Goal: Transaction & Acquisition: Purchase product/service

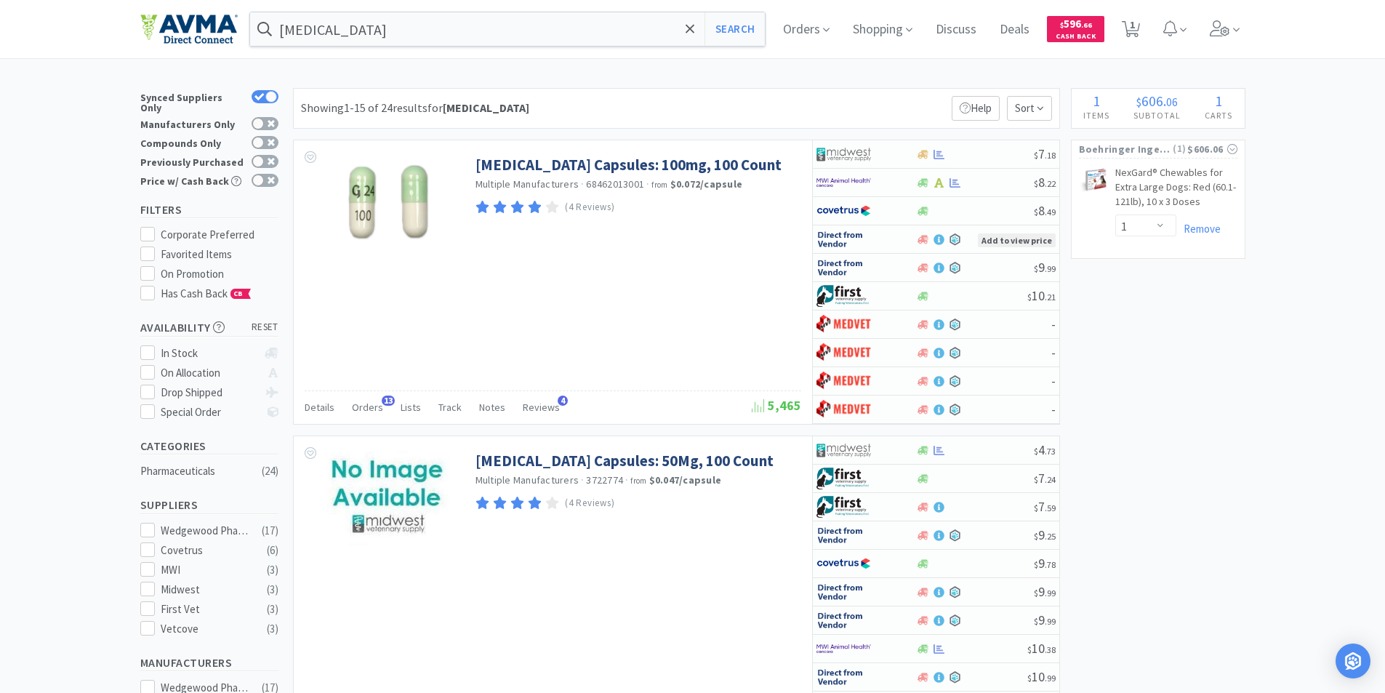
select select "1"
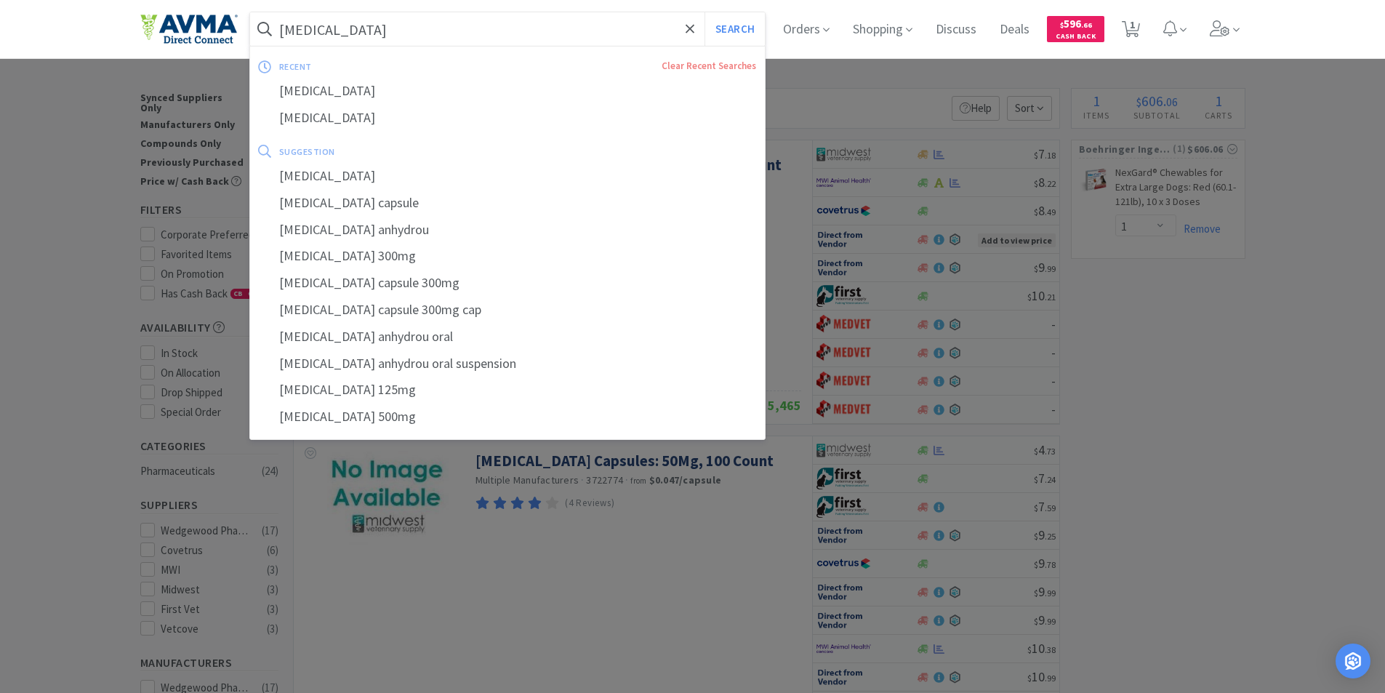
click at [393, 28] on input "[MEDICAL_DATA]" at bounding box center [507, 28] width 515 height 33
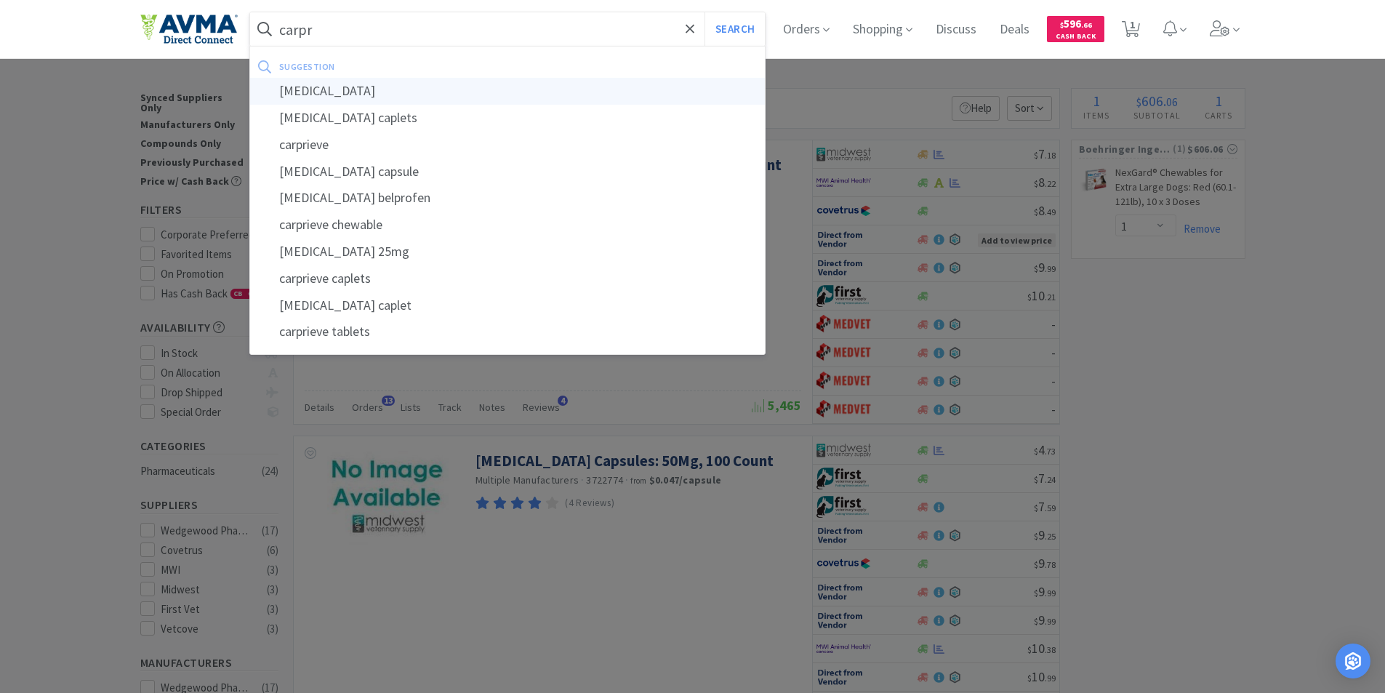
click at [310, 92] on div "[MEDICAL_DATA]" at bounding box center [507, 91] width 515 height 27
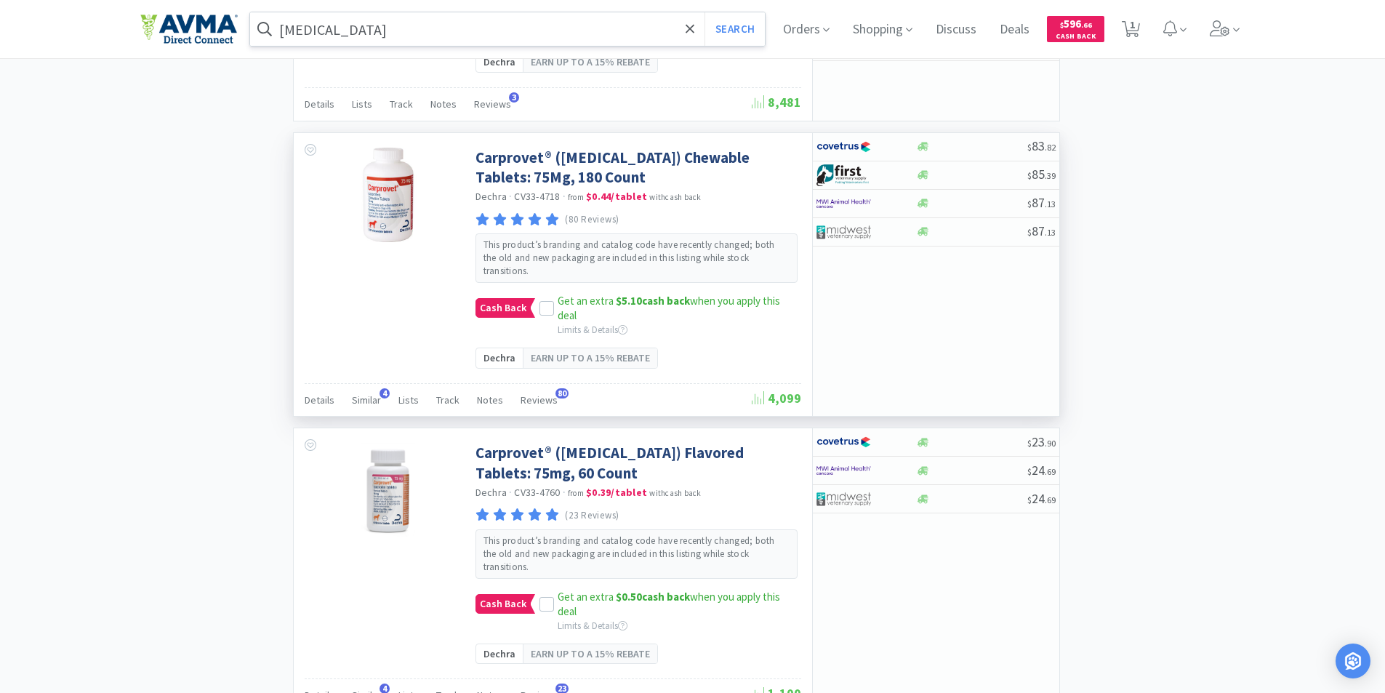
scroll to position [2679, 0]
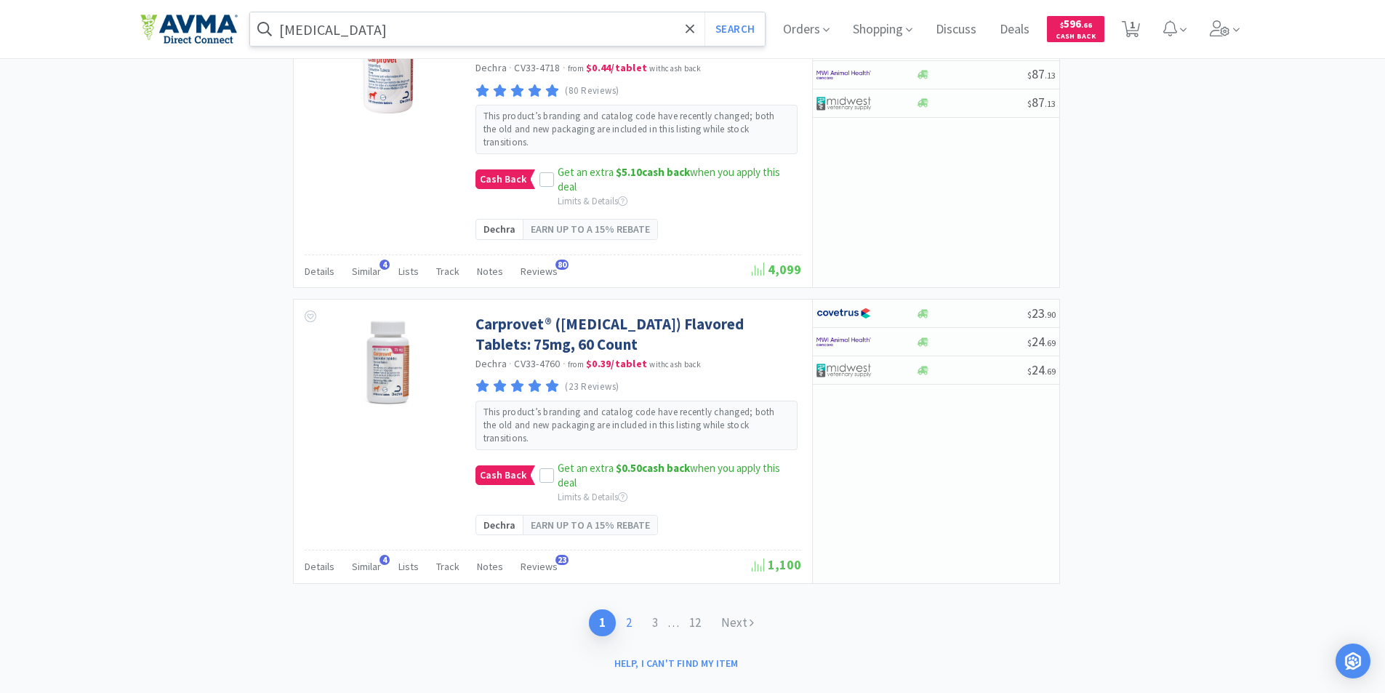
click at [624, 609] on link "2" at bounding box center [629, 622] width 26 height 27
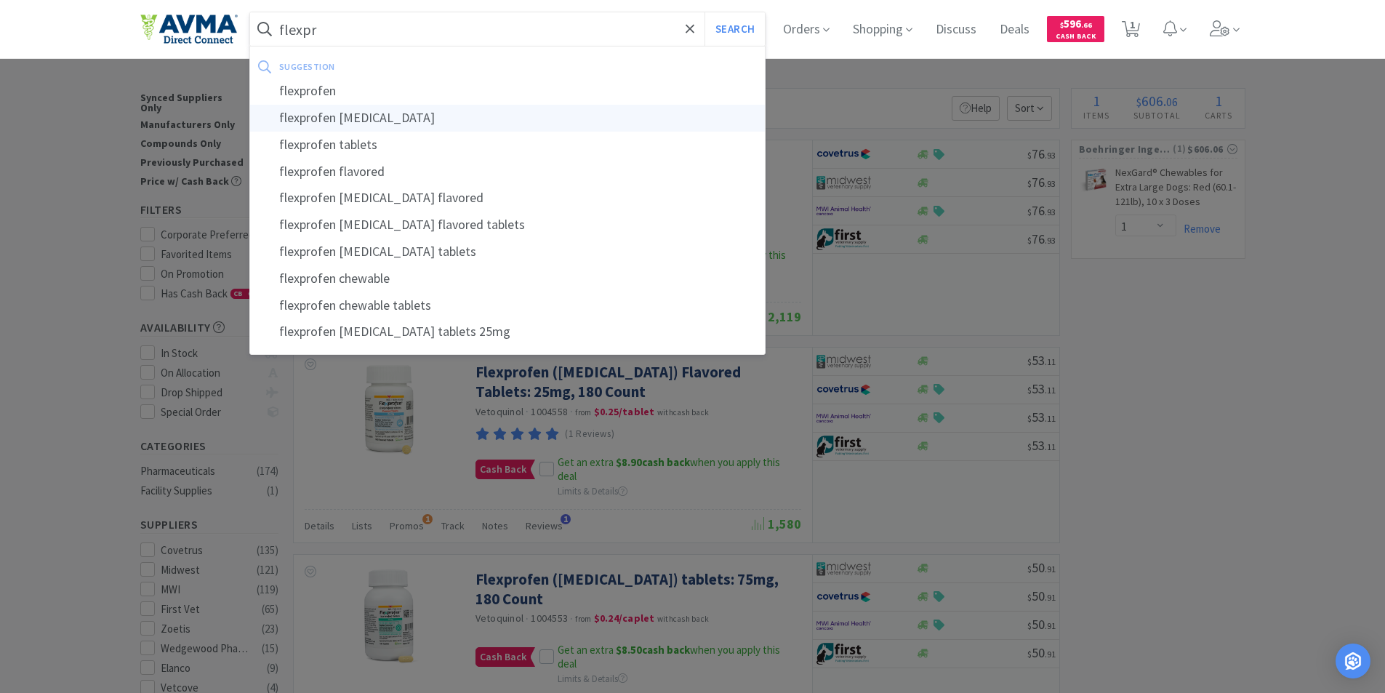
click at [327, 116] on div "flexprofen [MEDICAL_DATA]" at bounding box center [507, 118] width 515 height 27
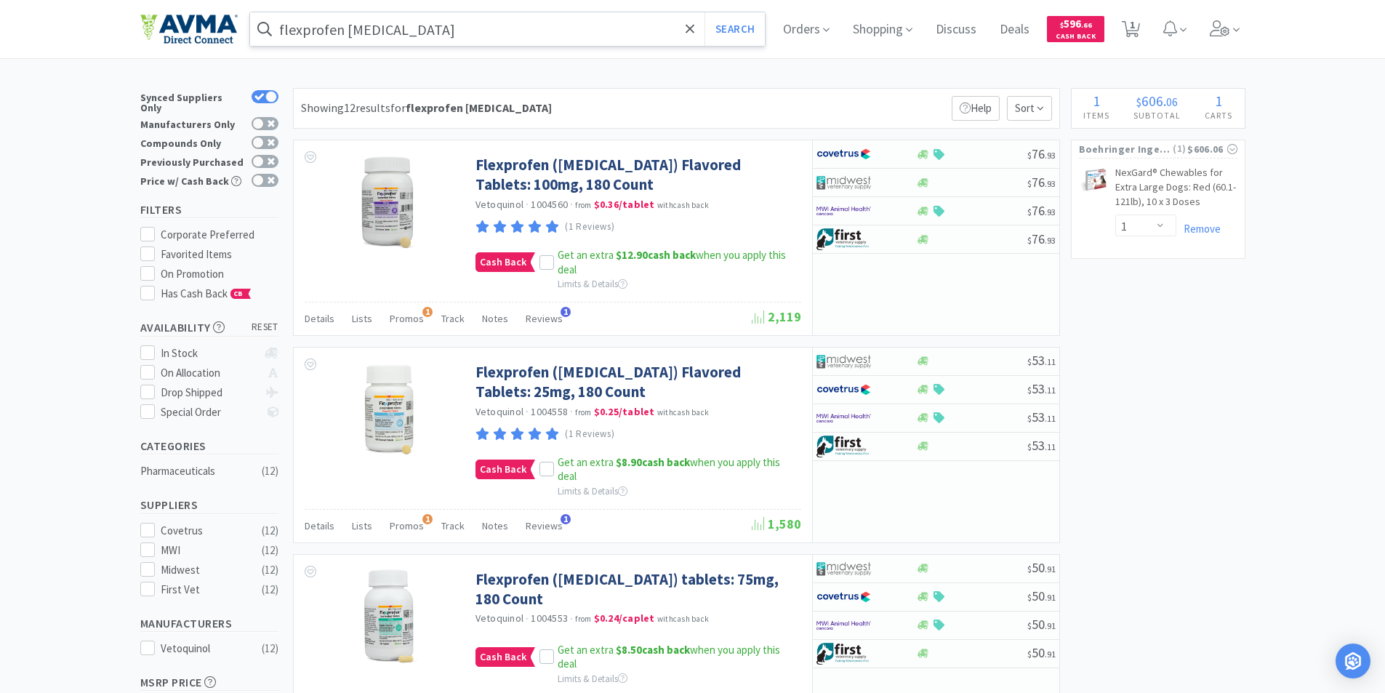
click at [344, 30] on input "flexprofen [MEDICAL_DATA]" at bounding box center [507, 28] width 515 height 33
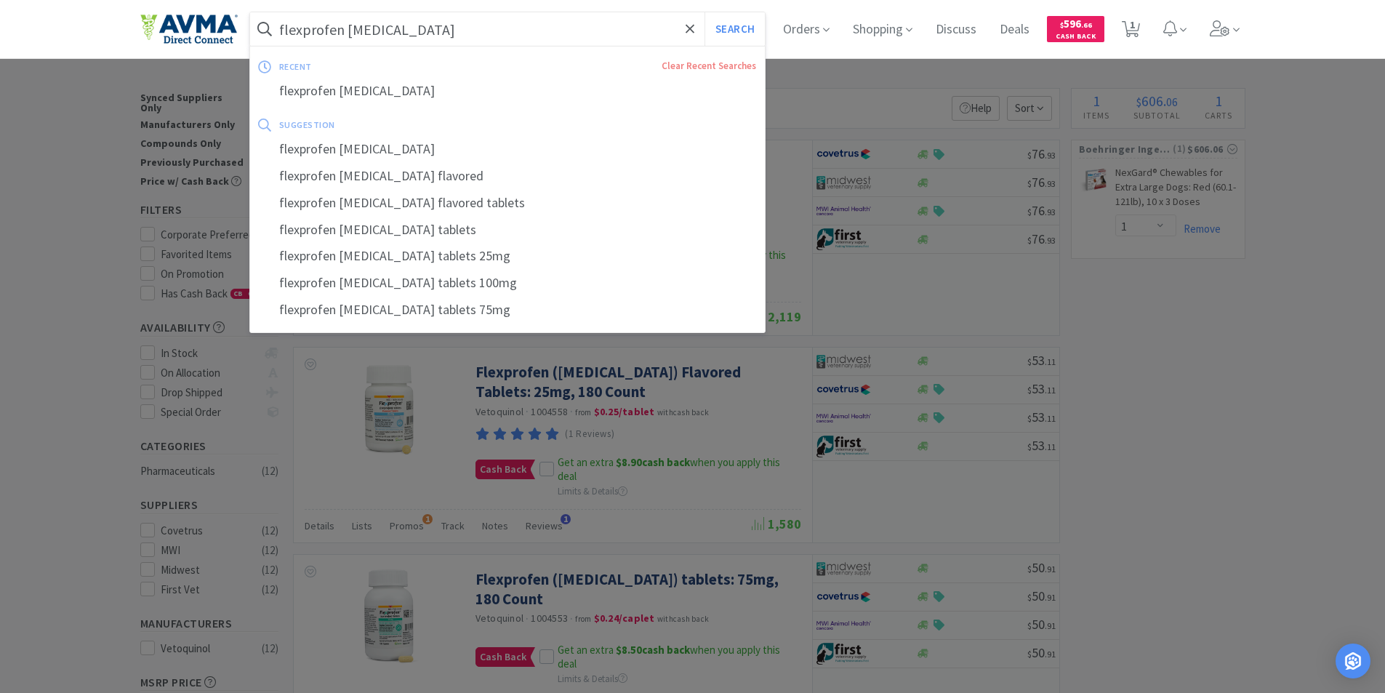
click at [344, 30] on input "flexprofen [MEDICAL_DATA]" at bounding box center [507, 28] width 515 height 33
click at [371, 88] on div "flexprofen [MEDICAL_DATA]" at bounding box center [507, 91] width 515 height 27
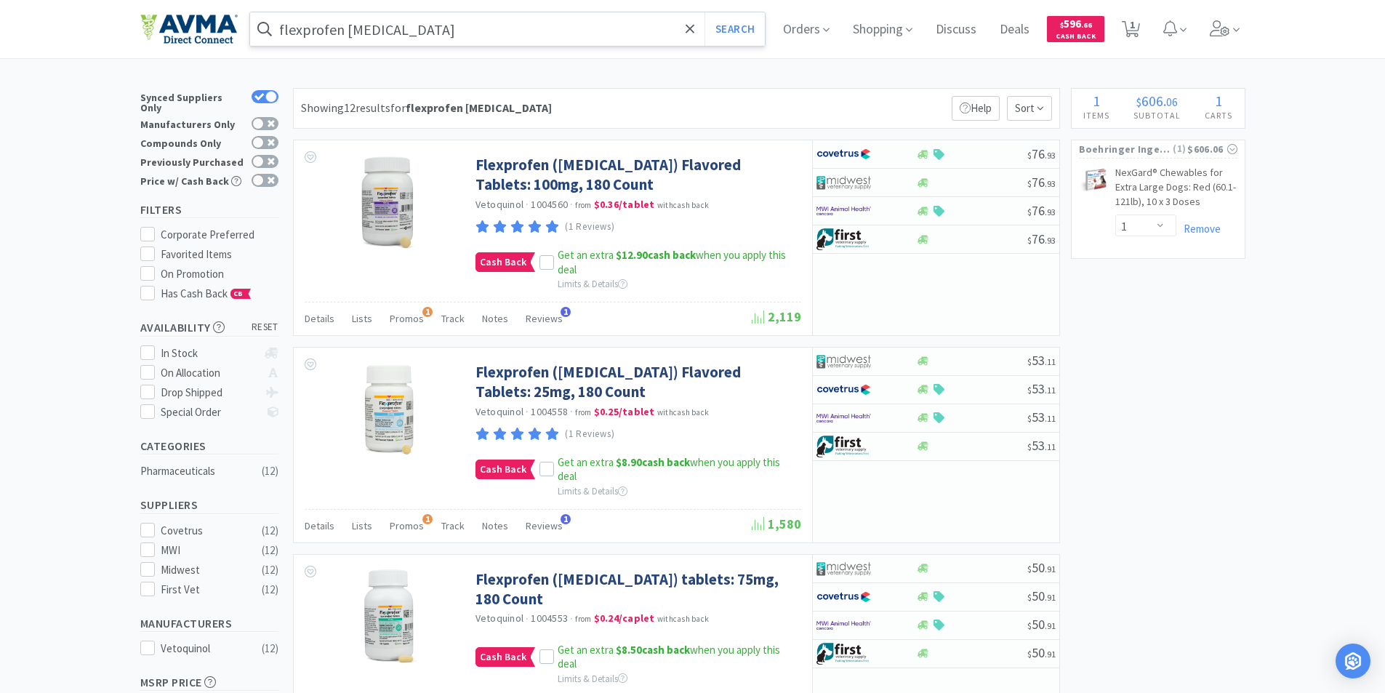
click at [350, 32] on input "flexprofen [MEDICAL_DATA]" at bounding box center [507, 28] width 515 height 33
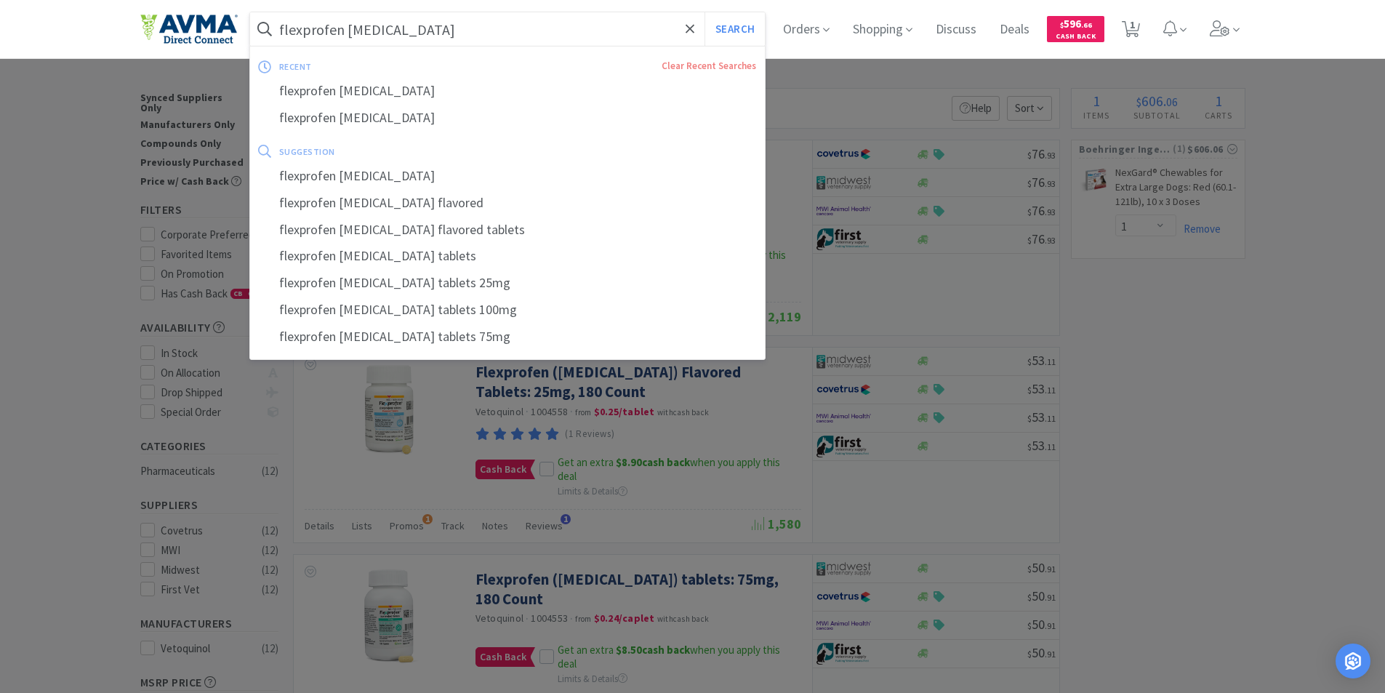
click at [350, 32] on input "flexprofen [MEDICAL_DATA]" at bounding box center [507, 28] width 515 height 33
click at [428, 25] on input "flexprofen [MEDICAL_DATA]" at bounding box center [507, 28] width 515 height 33
click at [422, 32] on input "flexprofen [MEDICAL_DATA]" at bounding box center [507, 28] width 515 height 33
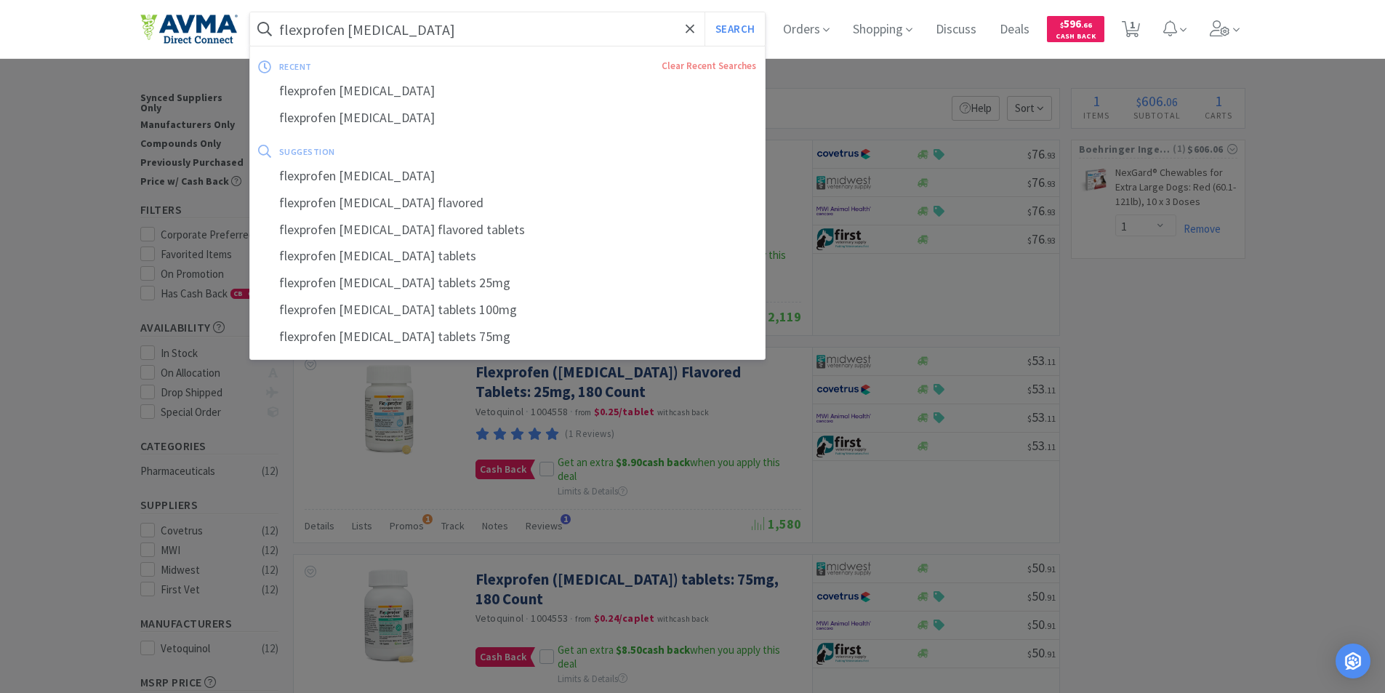
drag, startPoint x: 347, startPoint y: 31, endPoint x: 145, endPoint y: 52, distance: 203.1
click at [181, 47] on div "flexprofen [MEDICAL_DATA] Search recent Clear Recent Searches flexprofen [MEDIC…" at bounding box center [692, 29] width 1105 height 58
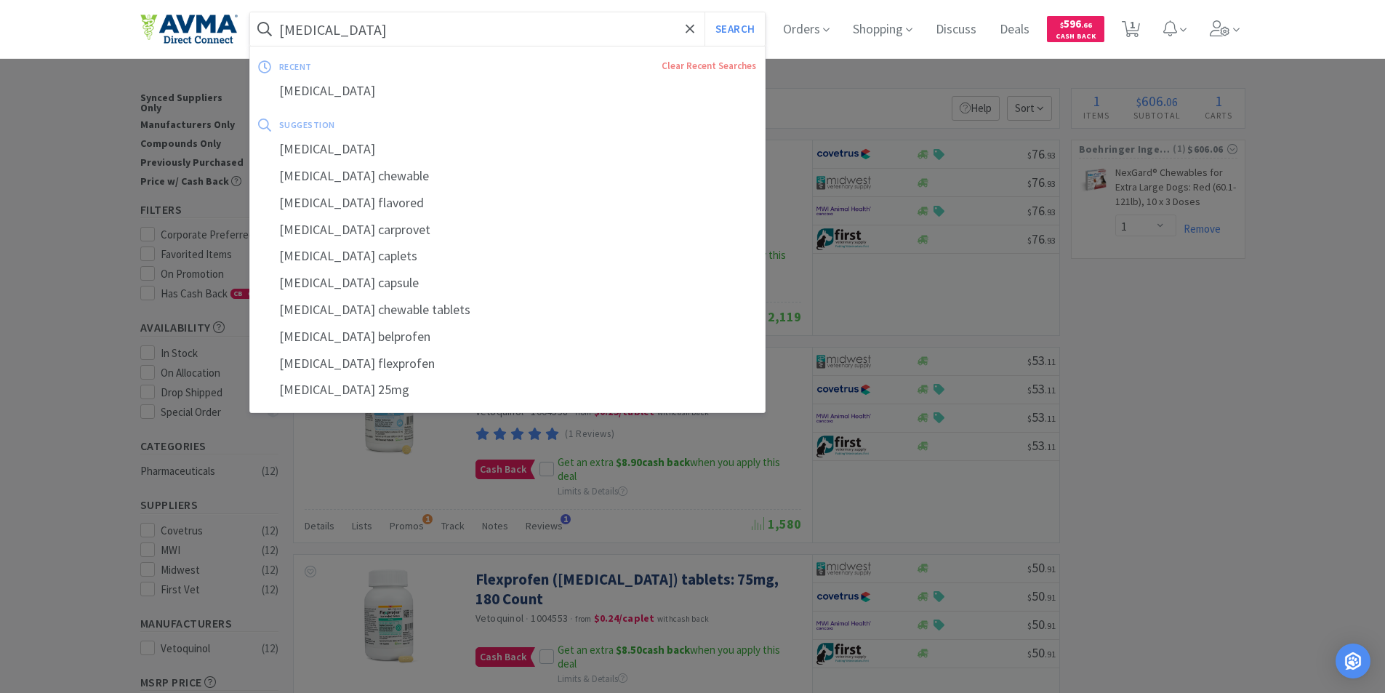
click at [369, 32] on input "[MEDICAL_DATA]" at bounding box center [507, 28] width 515 height 33
click at [704, 12] on button "Search" at bounding box center [734, 28] width 60 height 33
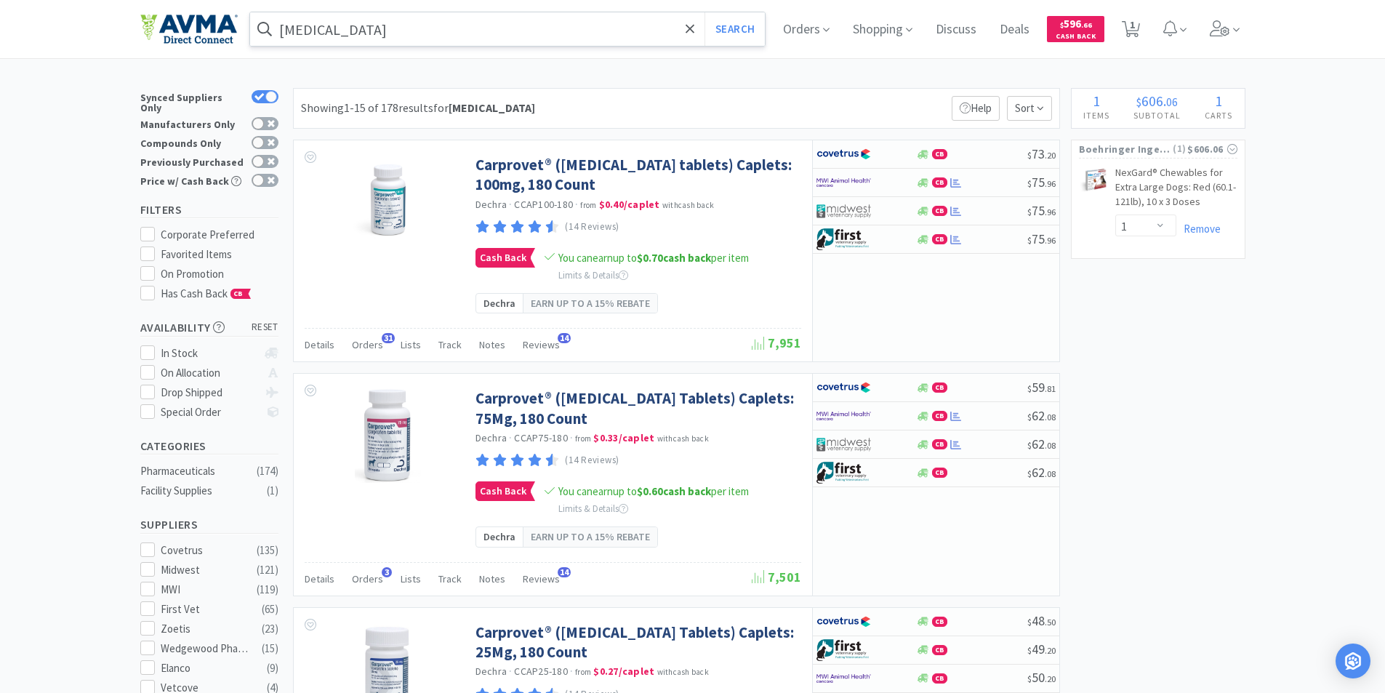
click at [370, 35] on input "[MEDICAL_DATA]" at bounding box center [507, 28] width 515 height 33
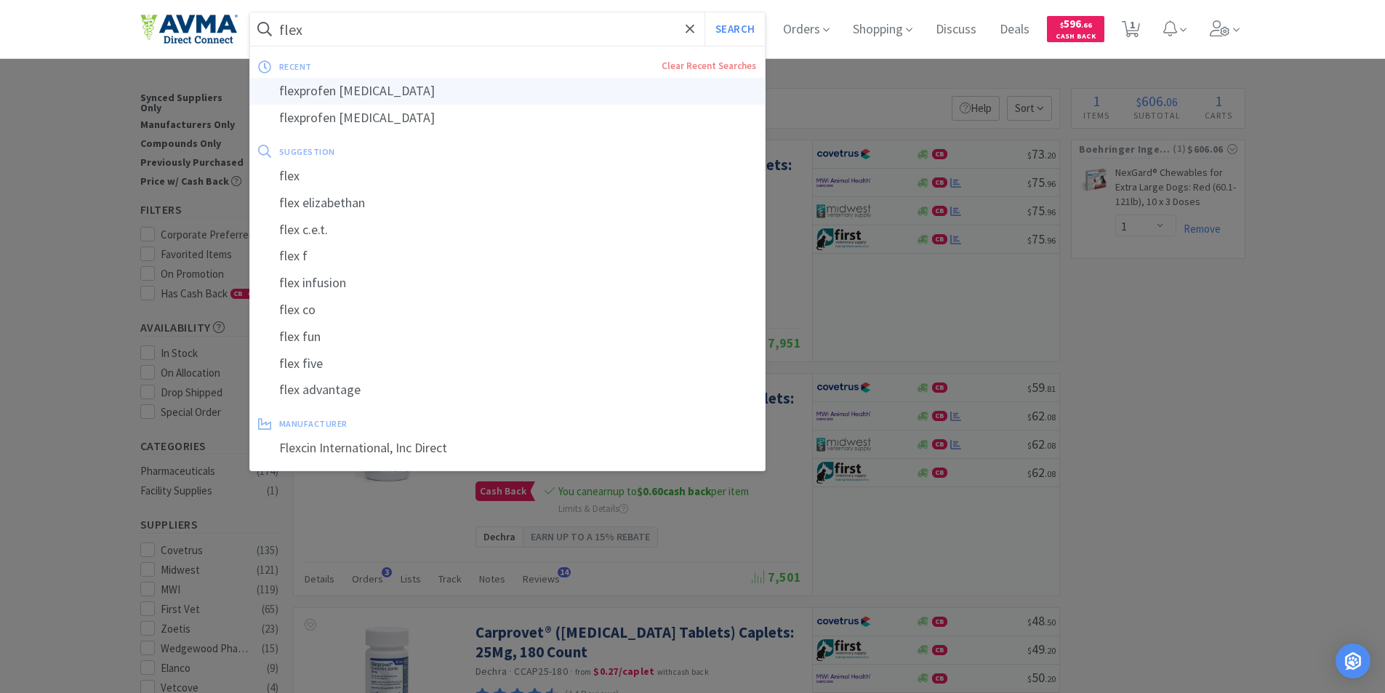
click at [342, 91] on div "flexprofen [MEDICAL_DATA]" at bounding box center [507, 91] width 515 height 27
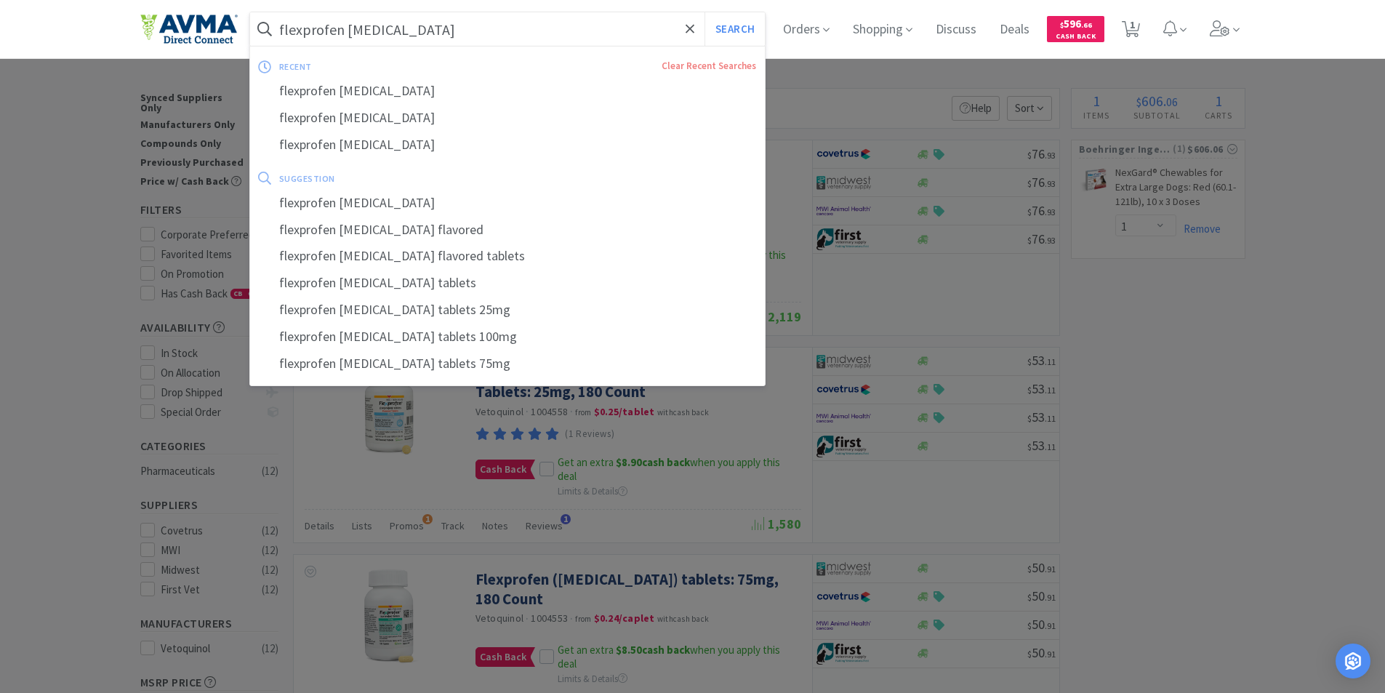
click at [451, 27] on input "flexprofen [MEDICAL_DATA]" at bounding box center [507, 28] width 515 height 33
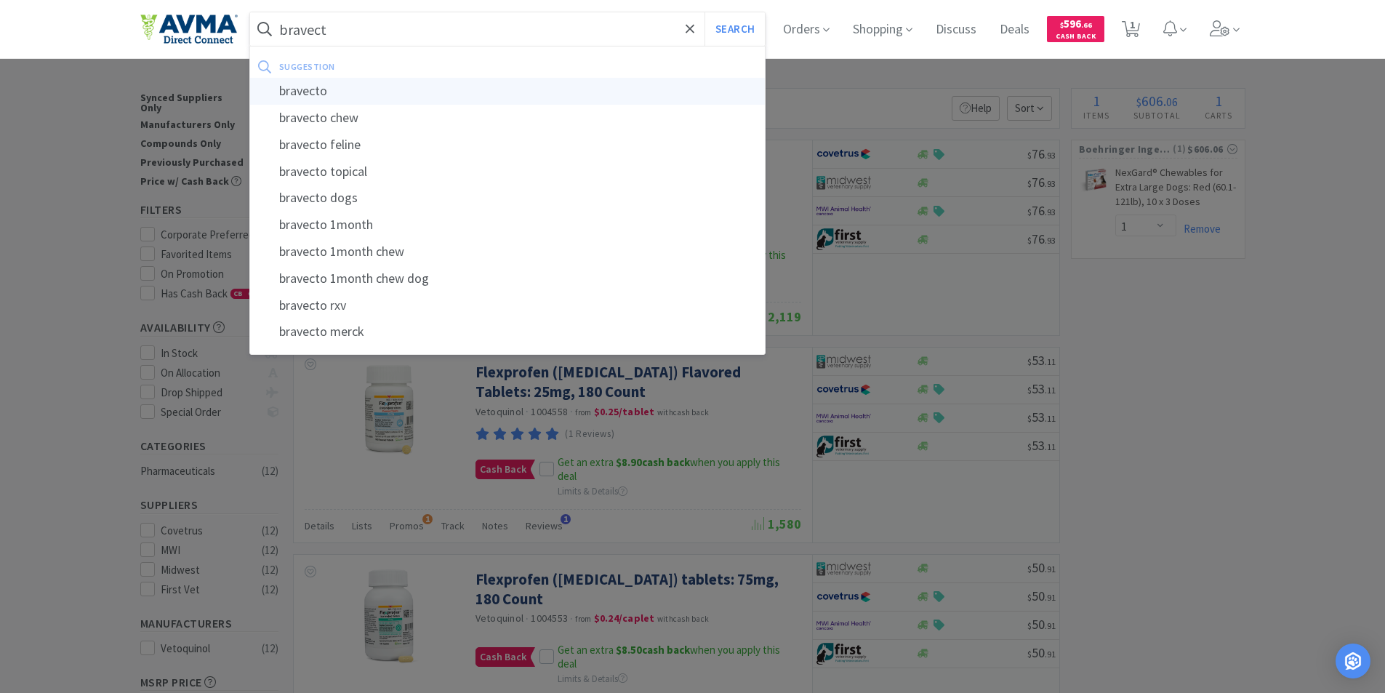
click at [302, 89] on div "bravecto" at bounding box center [507, 91] width 515 height 27
type input "bravecto"
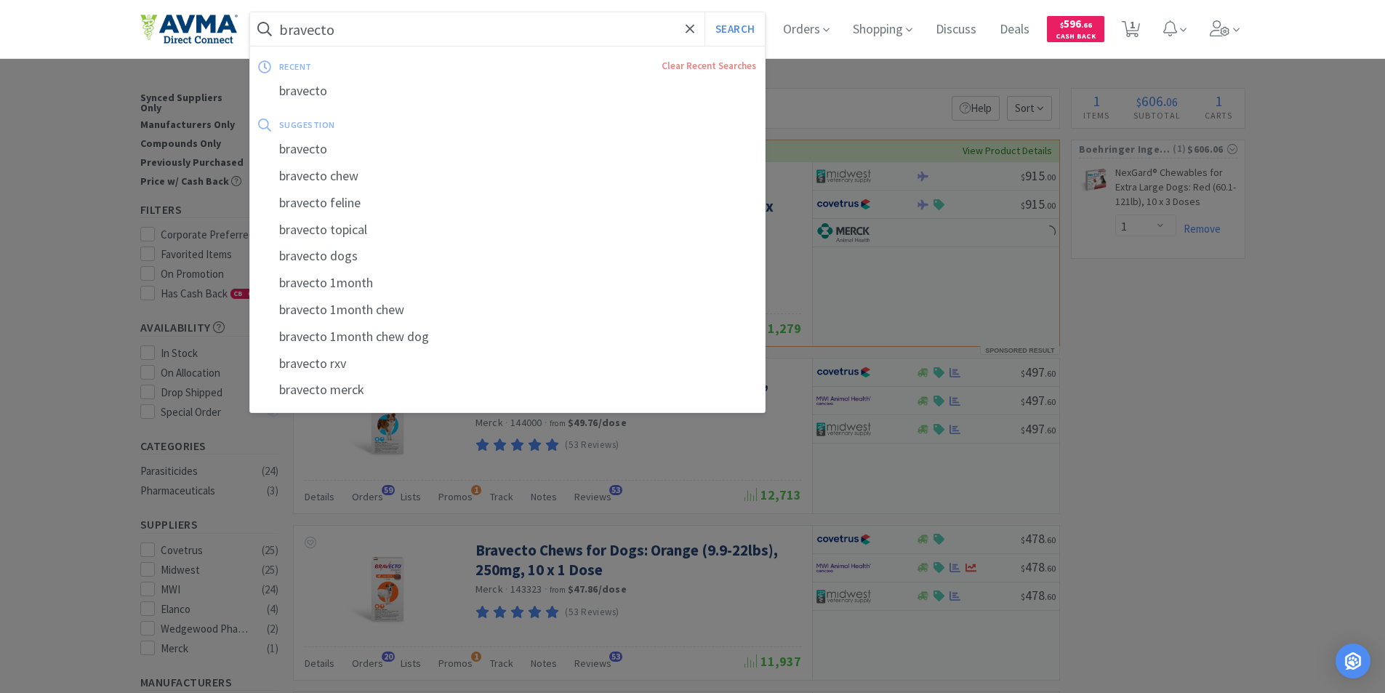
click at [391, 29] on input "bravecto" at bounding box center [507, 28] width 515 height 33
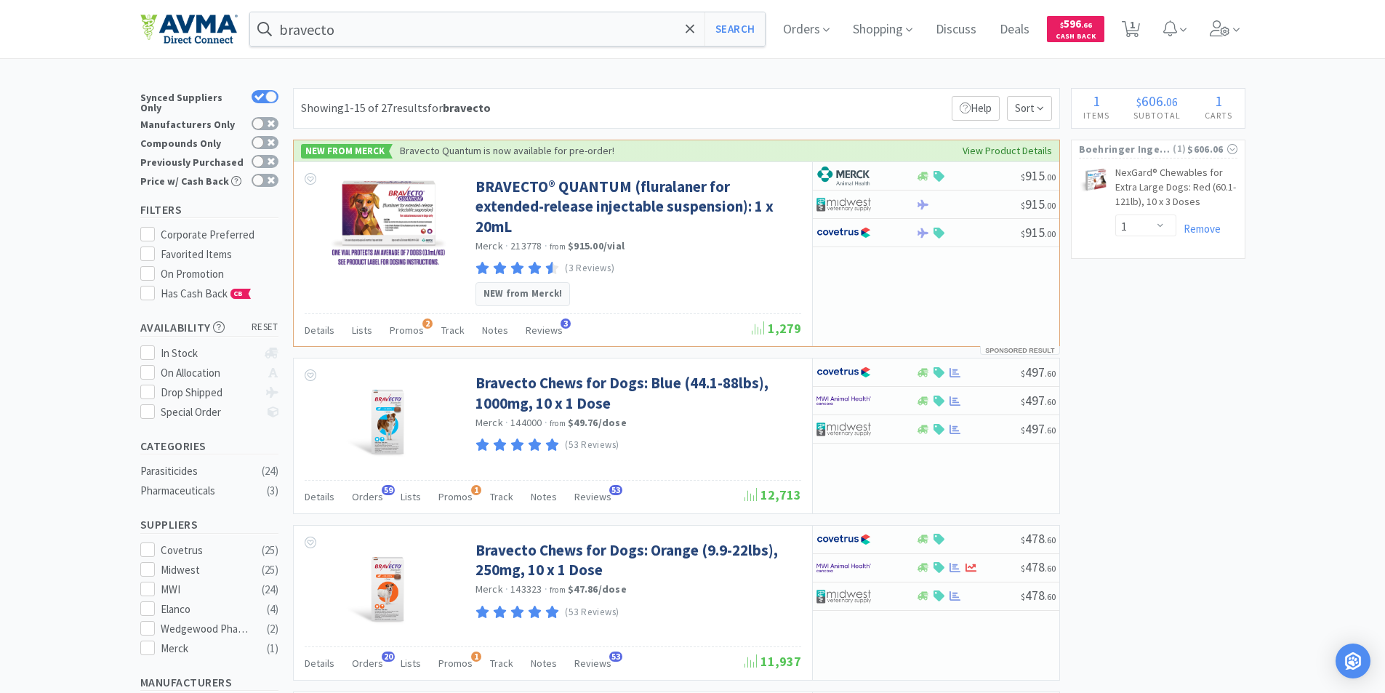
click at [24, 398] on div at bounding box center [692, 346] width 1385 height 693
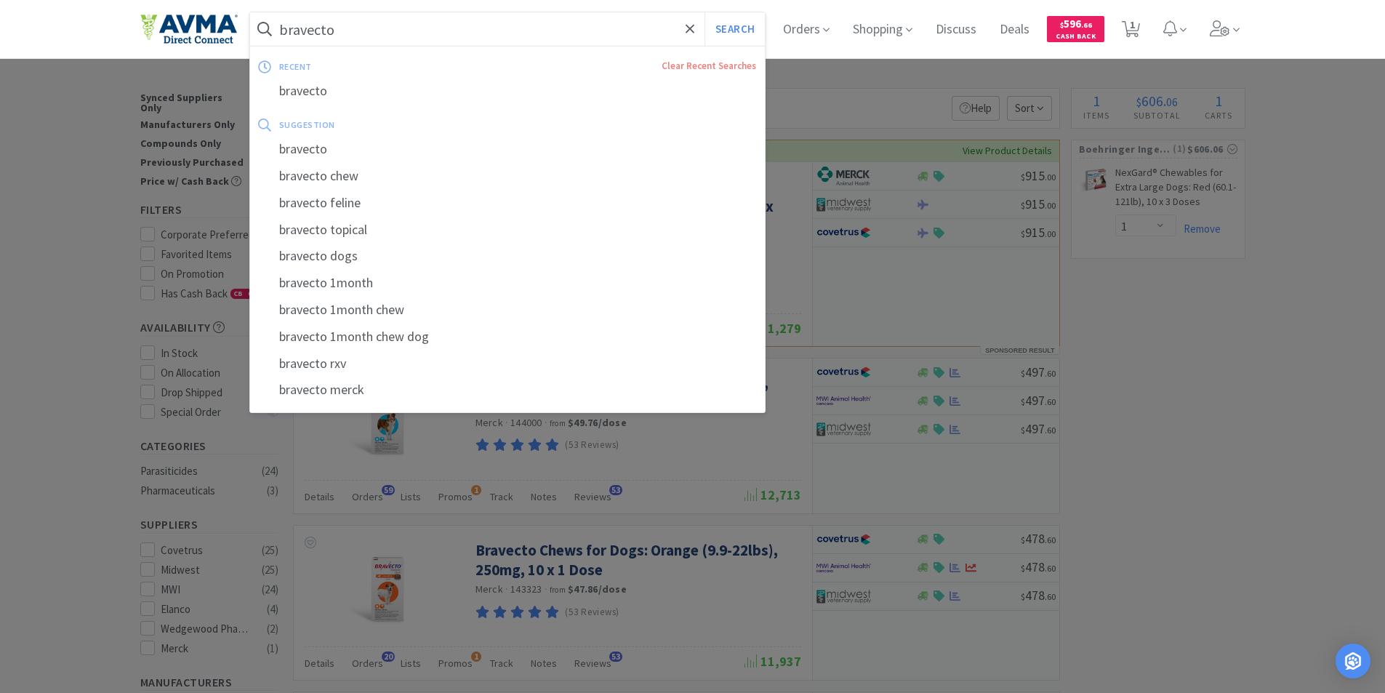
click at [374, 29] on input "bravecto" at bounding box center [507, 28] width 515 height 33
click at [21, 482] on div at bounding box center [692, 346] width 1385 height 693
click at [387, 37] on input "bravecto" at bounding box center [507, 28] width 515 height 33
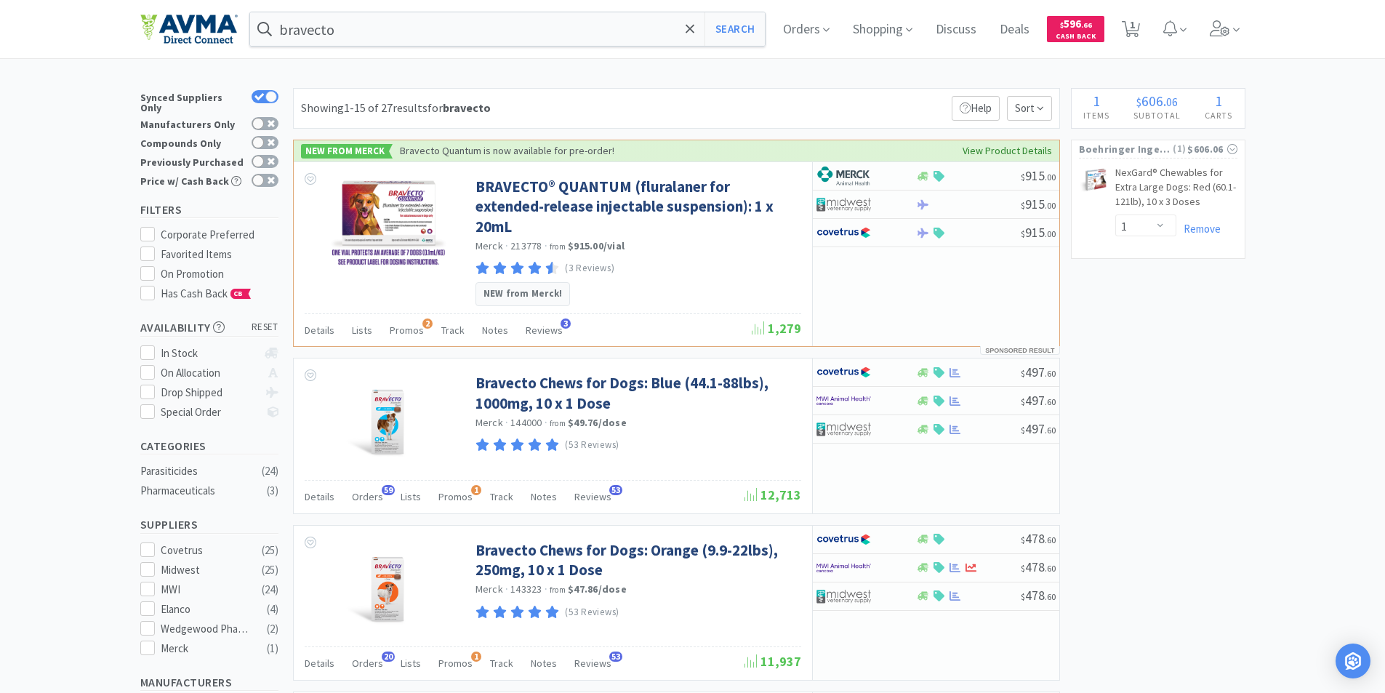
drag, startPoint x: 1, startPoint y: 440, endPoint x: 126, endPoint y: 451, distance: 125.6
click at [1, 440] on div at bounding box center [692, 346] width 1385 height 693
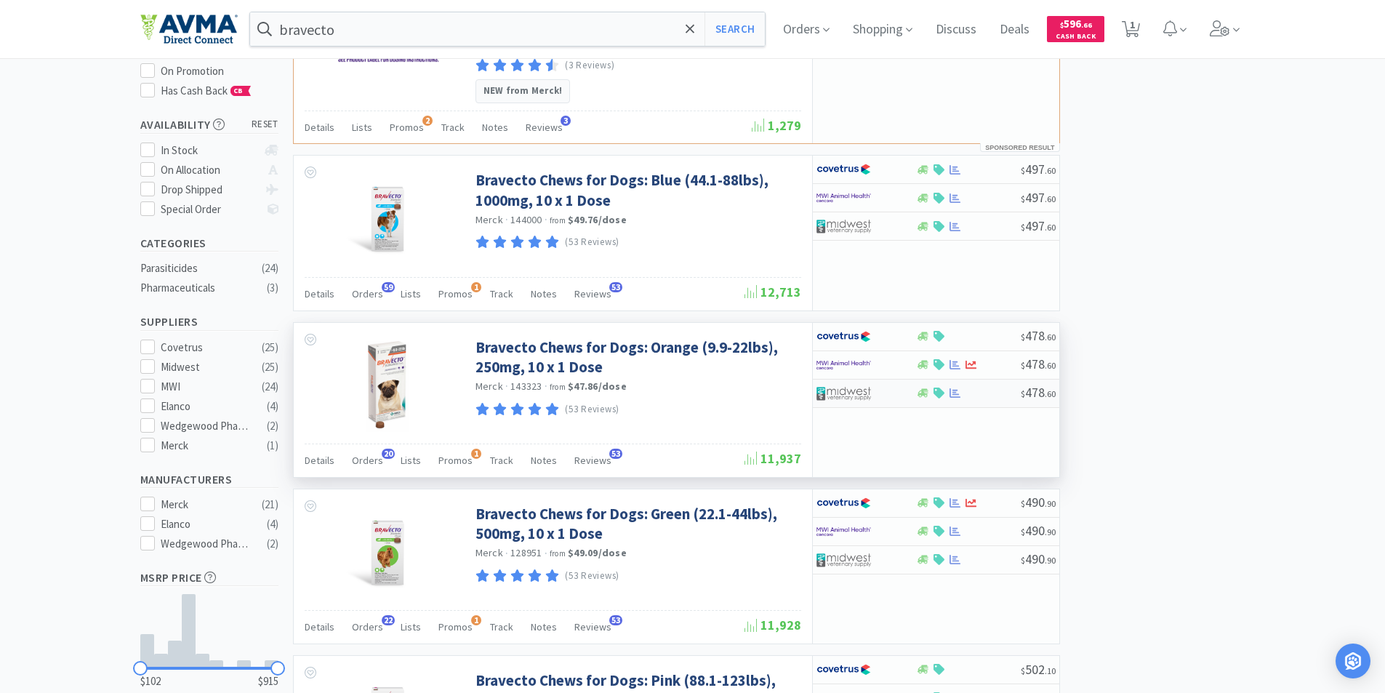
scroll to position [291, 0]
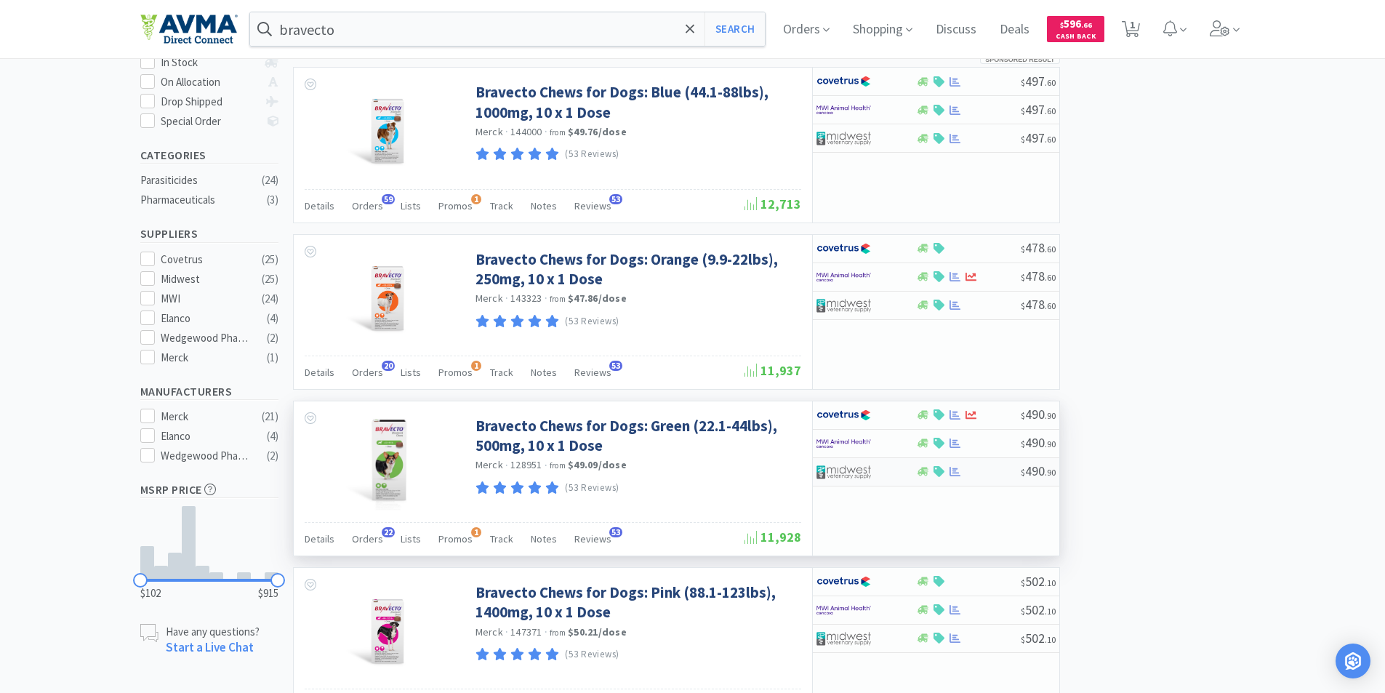
click at [838, 461] on img at bounding box center [843, 472] width 55 height 22
select select "1"
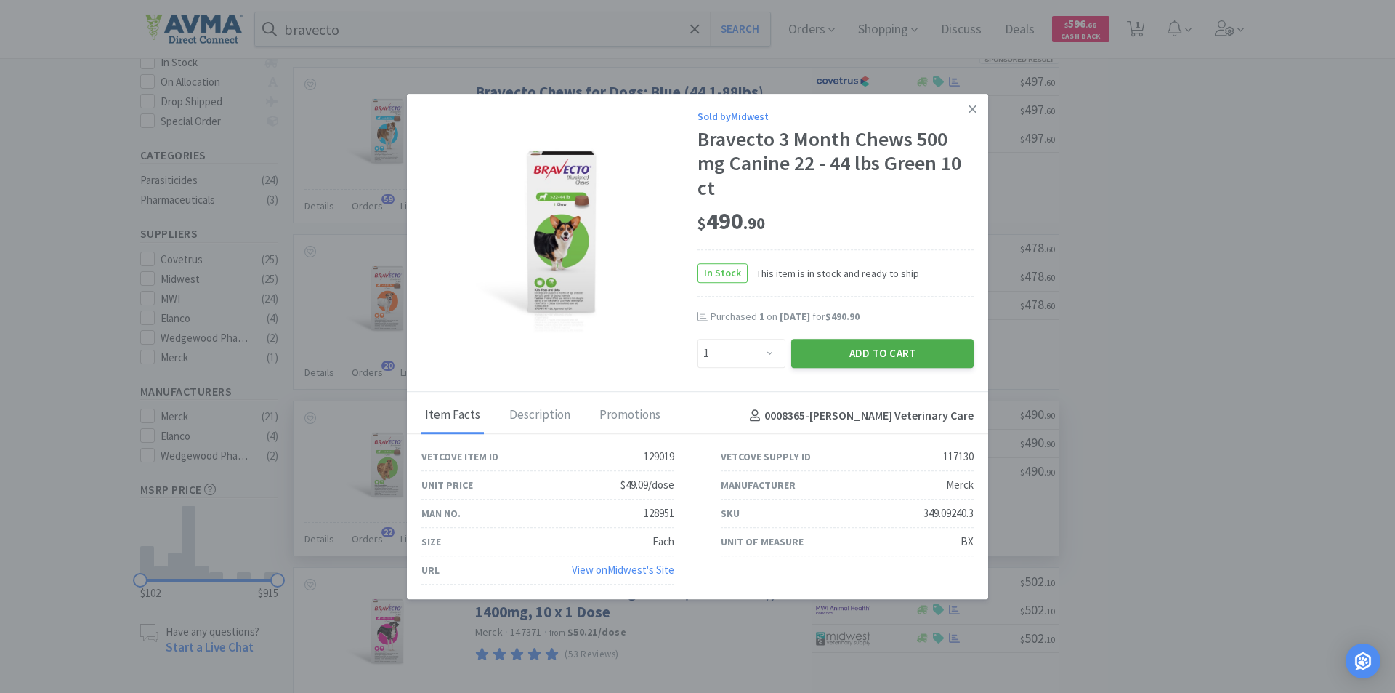
click at [836, 349] on button "Add to Cart" at bounding box center [882, 353] width 182 height 29
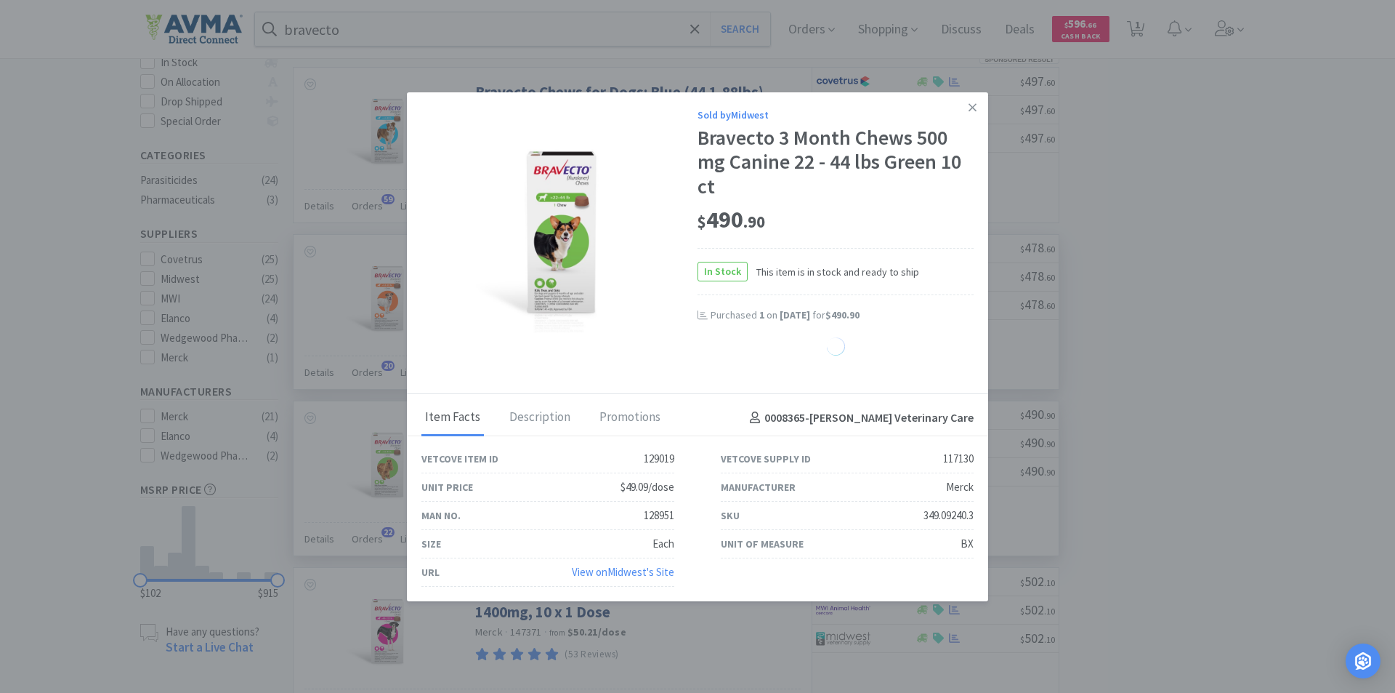
select select "1"
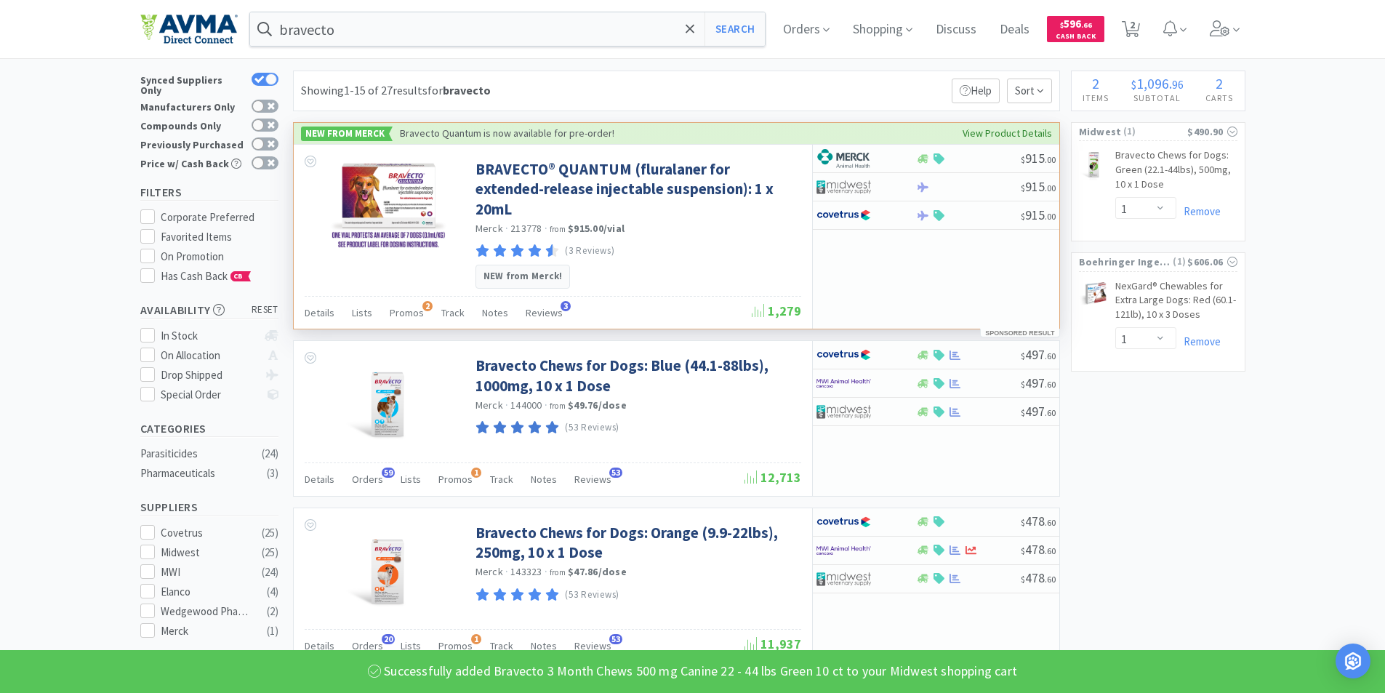
scroll to position [0, 0]
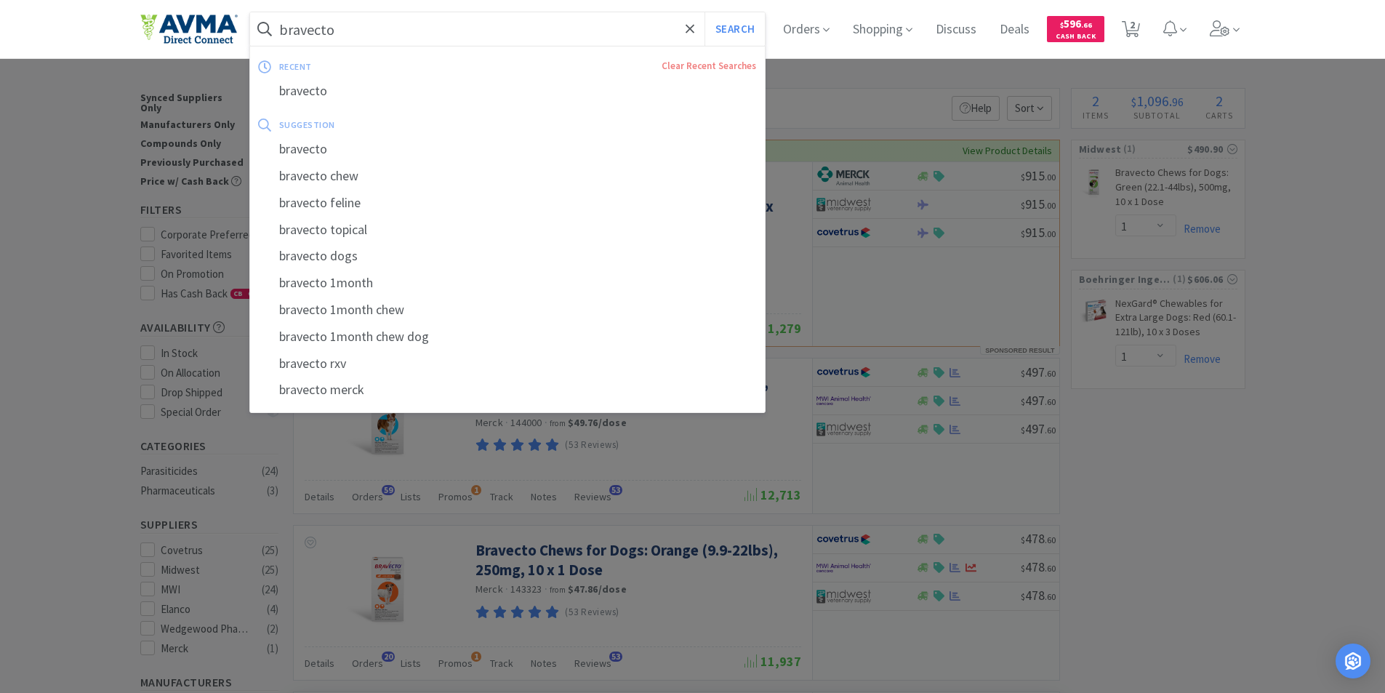
click at [380, 33] on input "bravecto" at bounding box center [507, 28] width 515 height 33
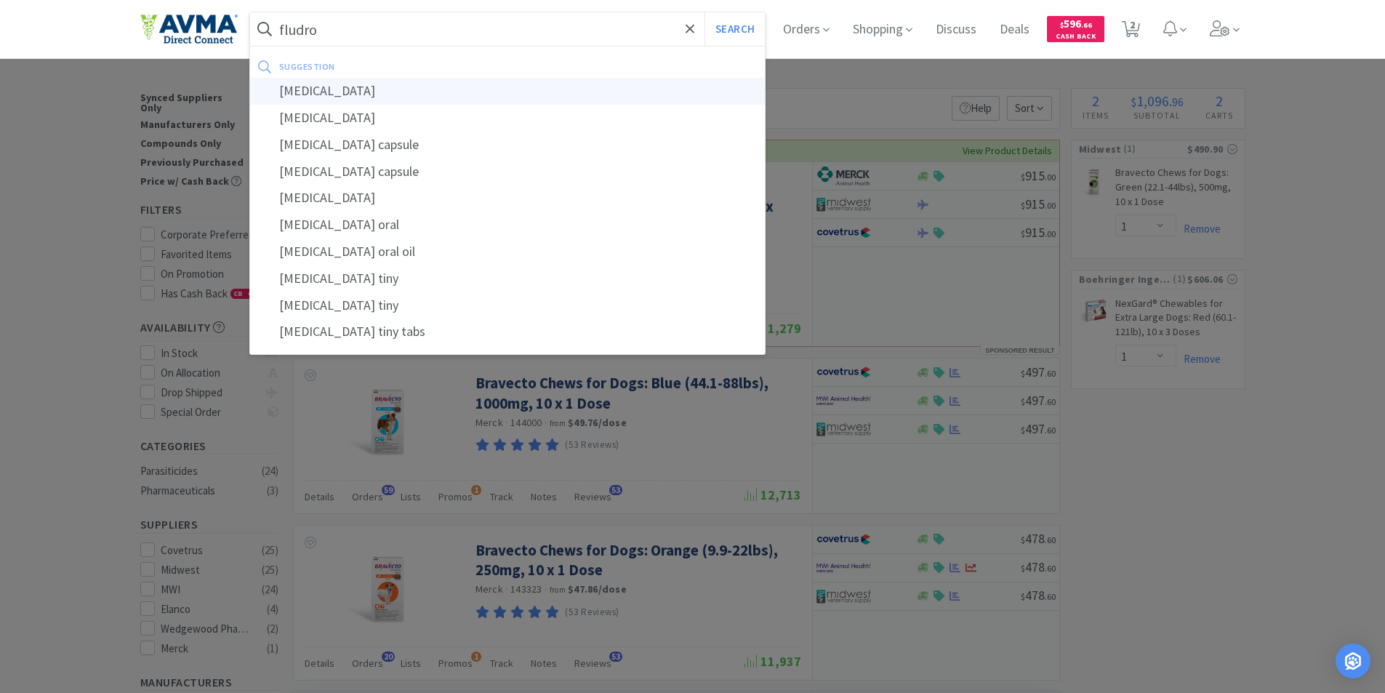
click at [350, 90] on div "[MEDICAL_DATA]" at bounding box center [507, 91] width 515 height 27
type input "[MEDICAL_DATA]"
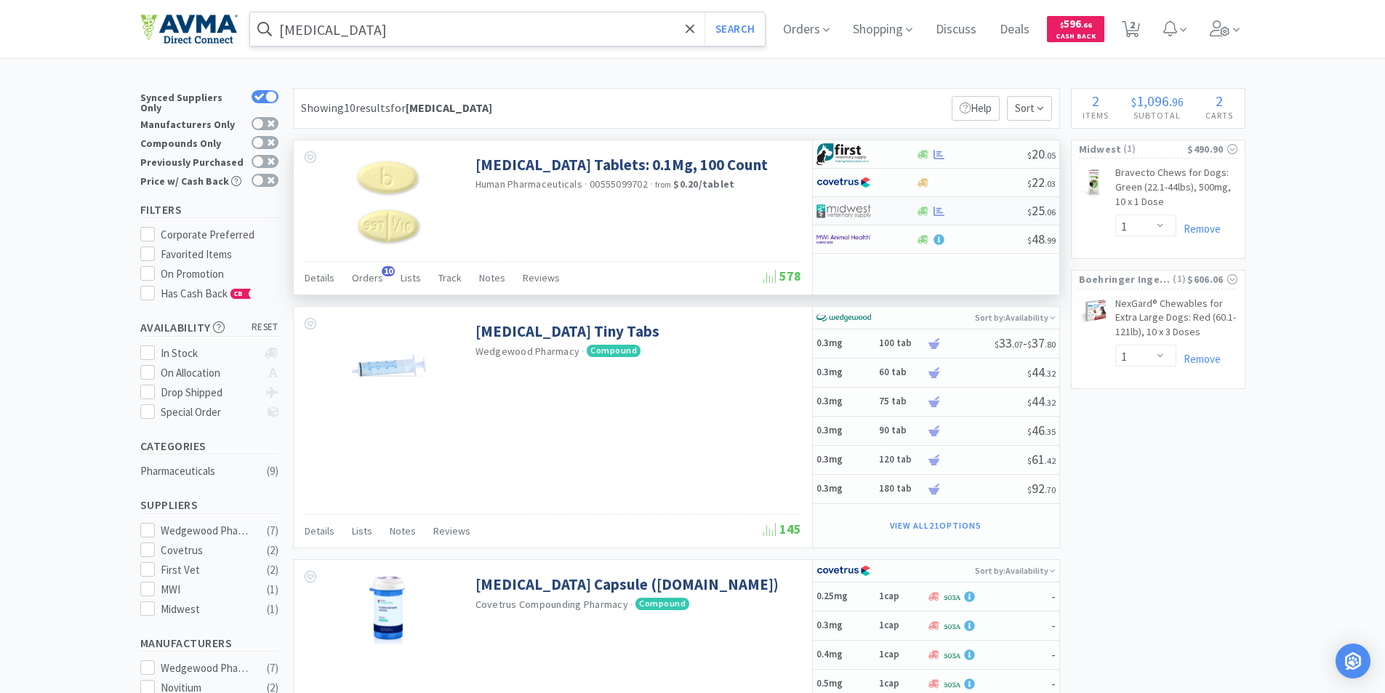
click at [842, 210] on img at bounding box center [843, 211] width 55 height 22
select select "1"
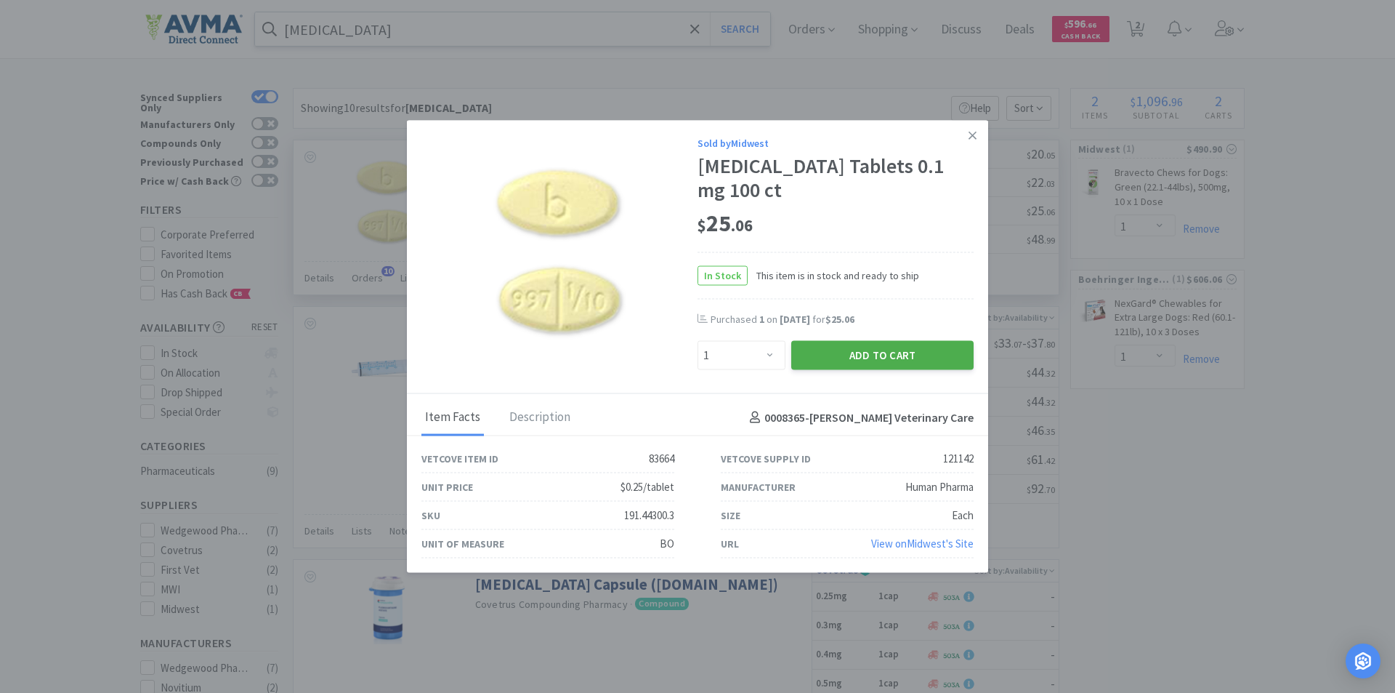
click at [850, 350] on button "Add to Cart" at bounding box center [882, 355] width 182 height 29
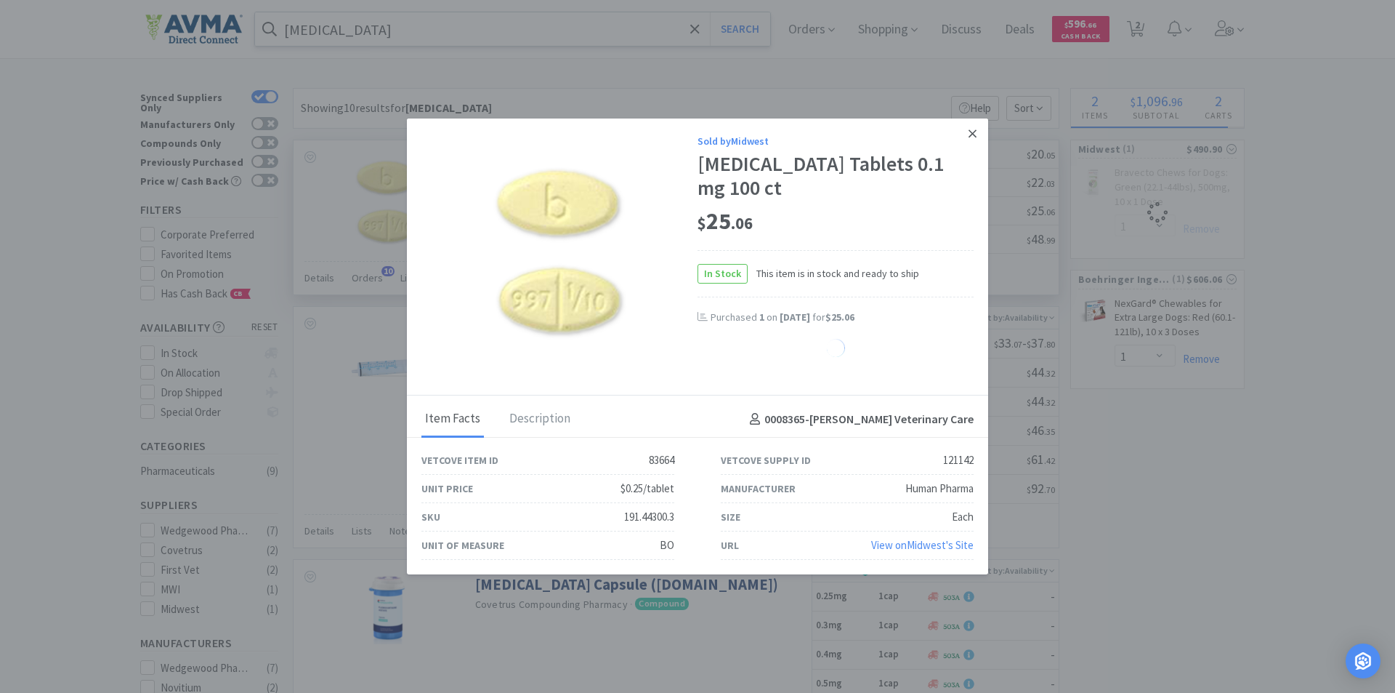
select select "1"
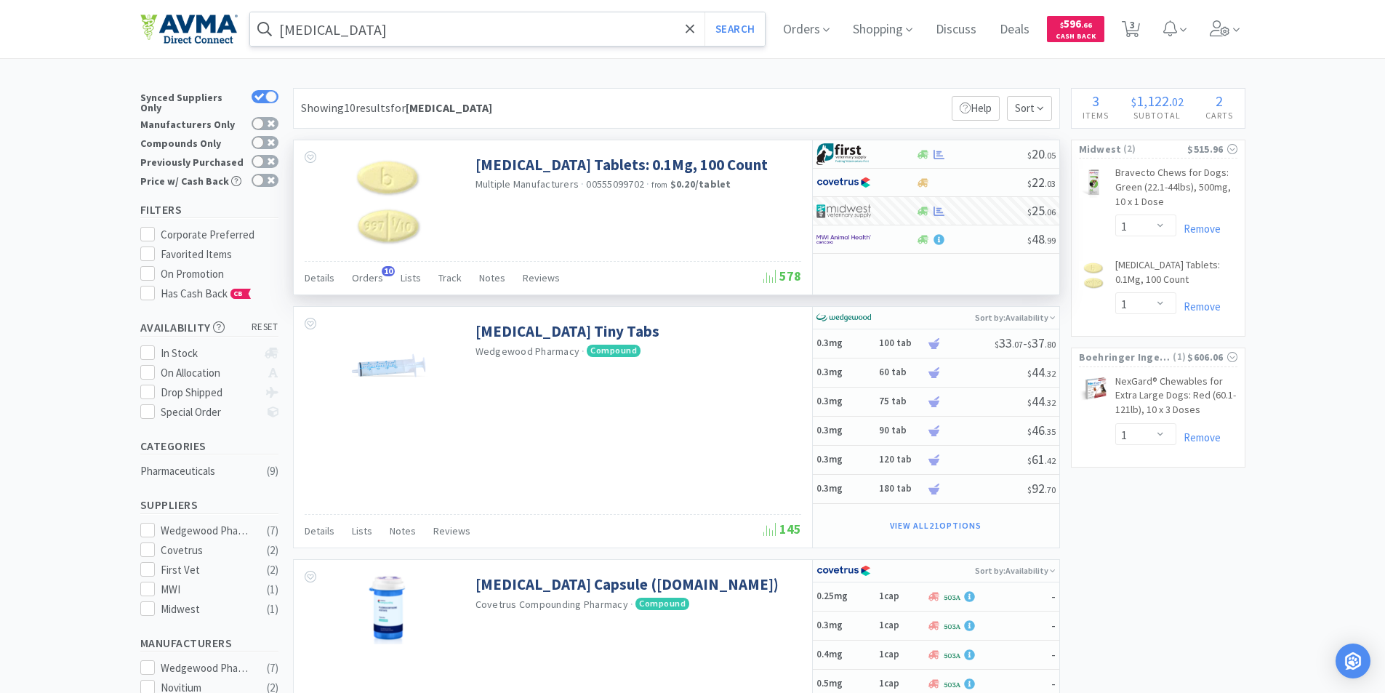
click at [343, 31] on input "[MEDICAL_DATA]" at bounding box center [507, 28] width 515 height 33
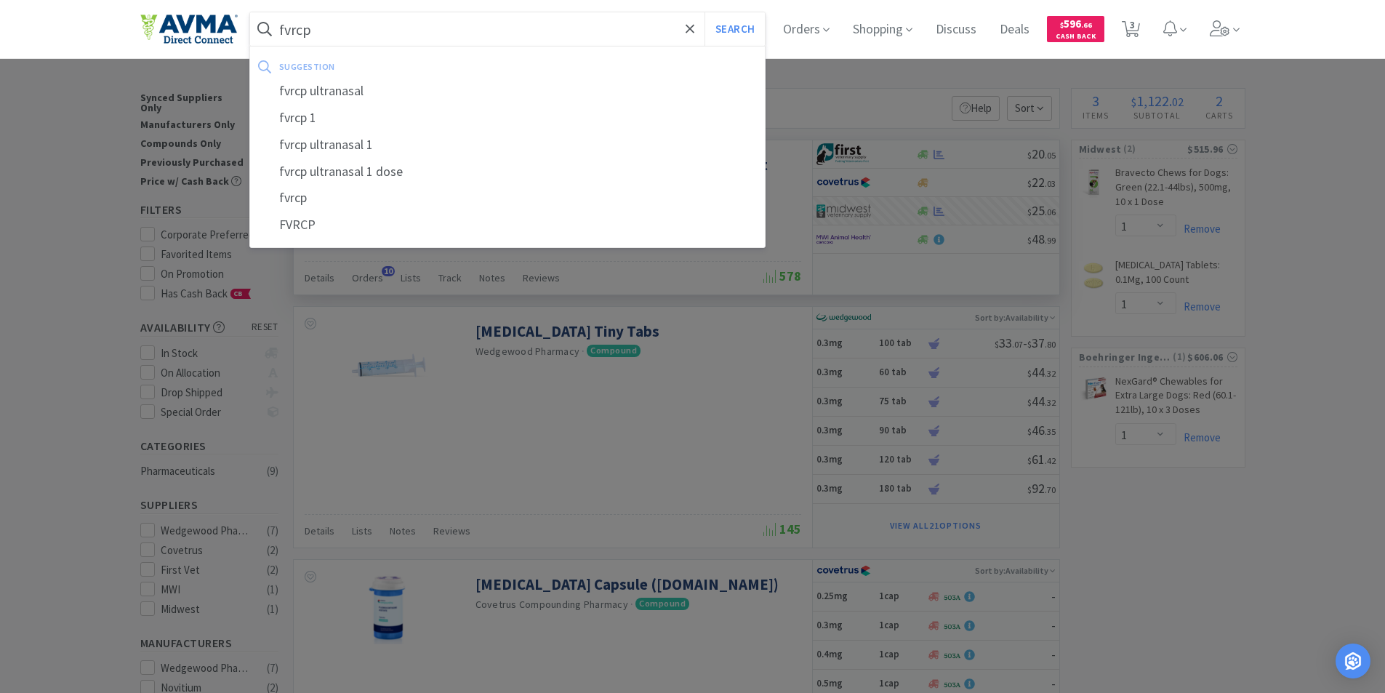
type input "fvrcp"
click at [704, 12] on button "Search" at bounding box center [734, 28] width 60 height 33
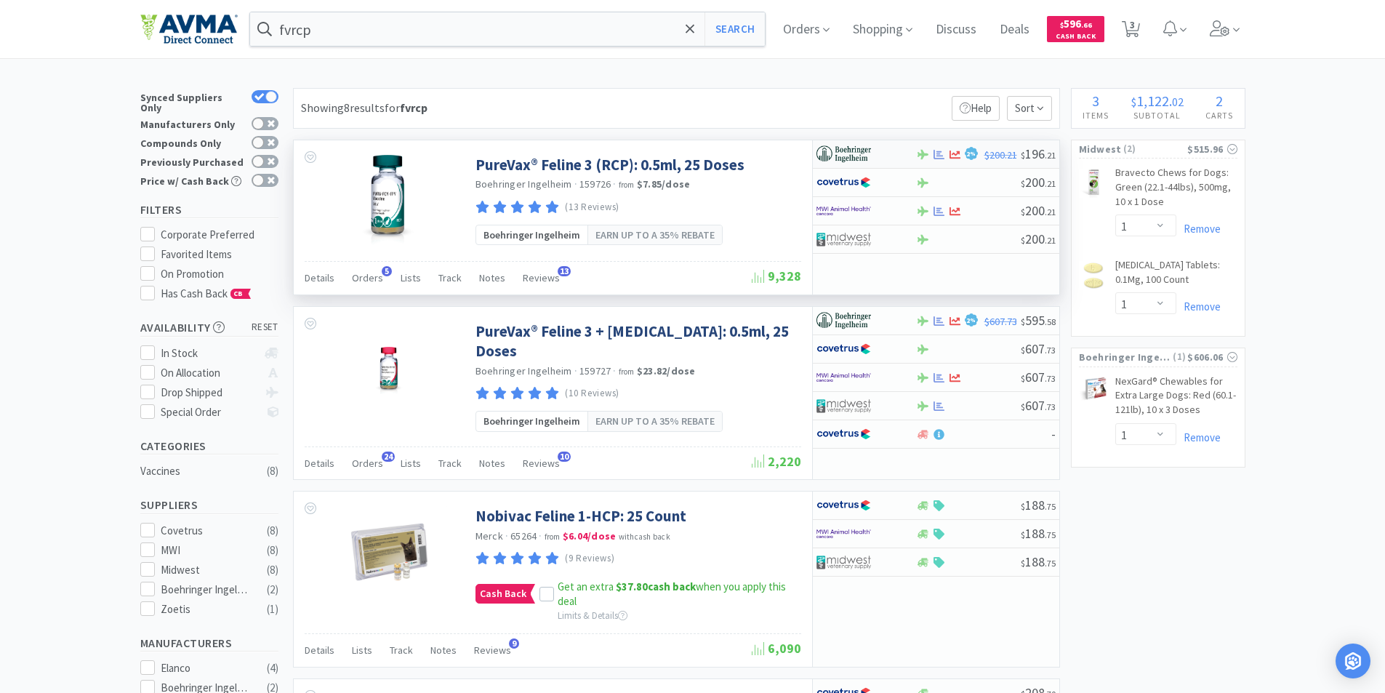
click at [840, 152] on img at bounding box center [843, 154] width 55 height 22
select select "1"
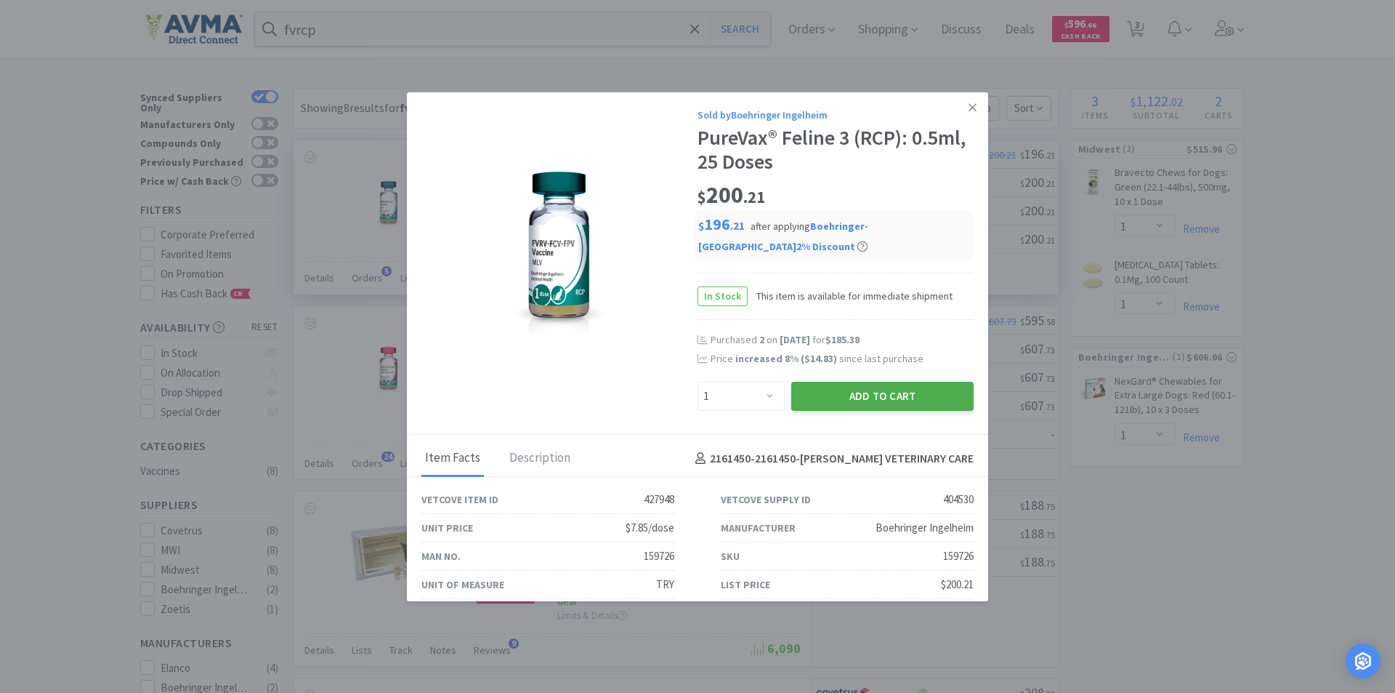
click at [842, 395] on button "Add to Cart" at bounding box center [882, 396] width 182 height 29
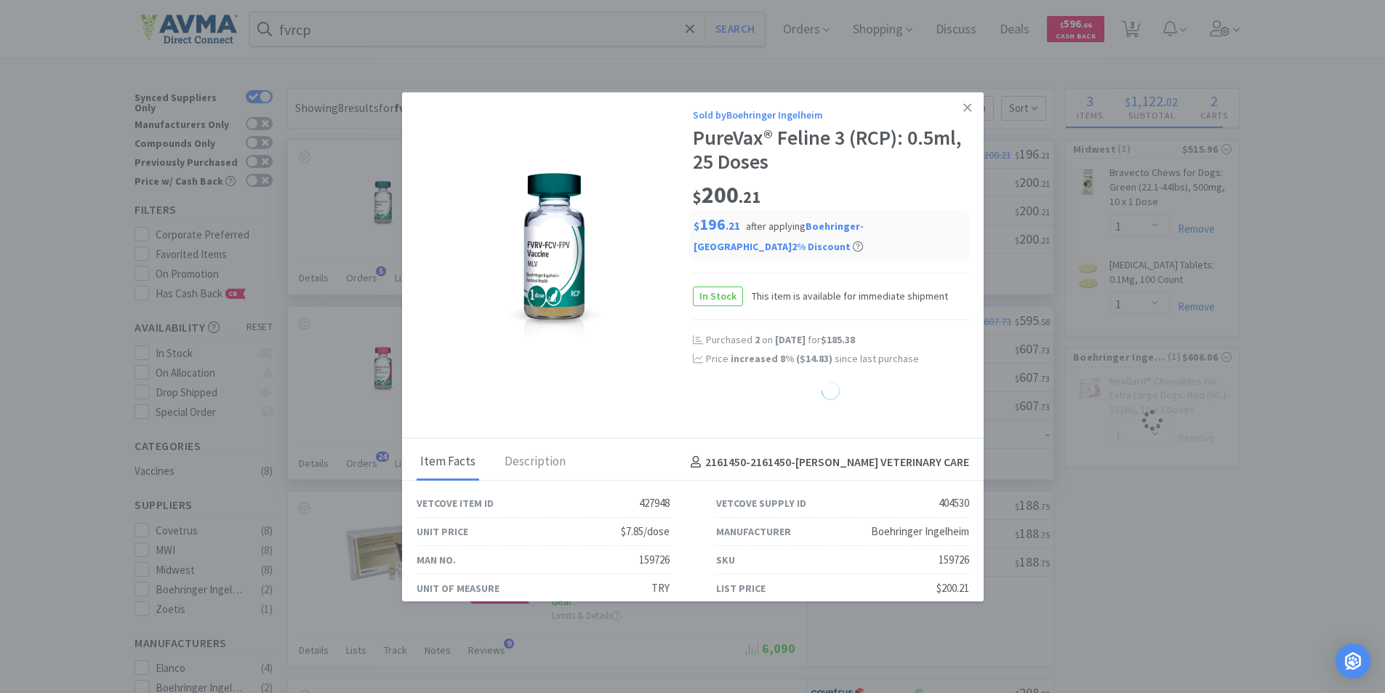
select select "1"
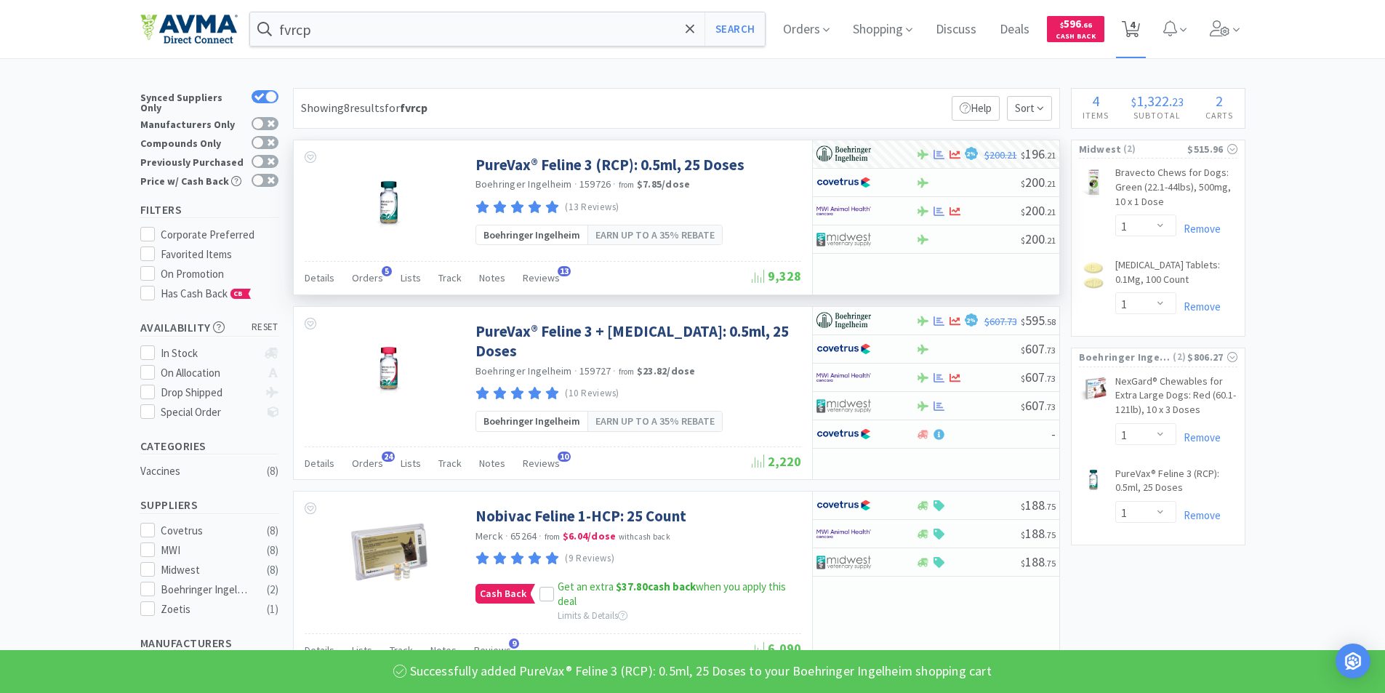
click at [1135, 24] on span "4" at bounding box center [1131, 25] width 5 height 58
select select "1"
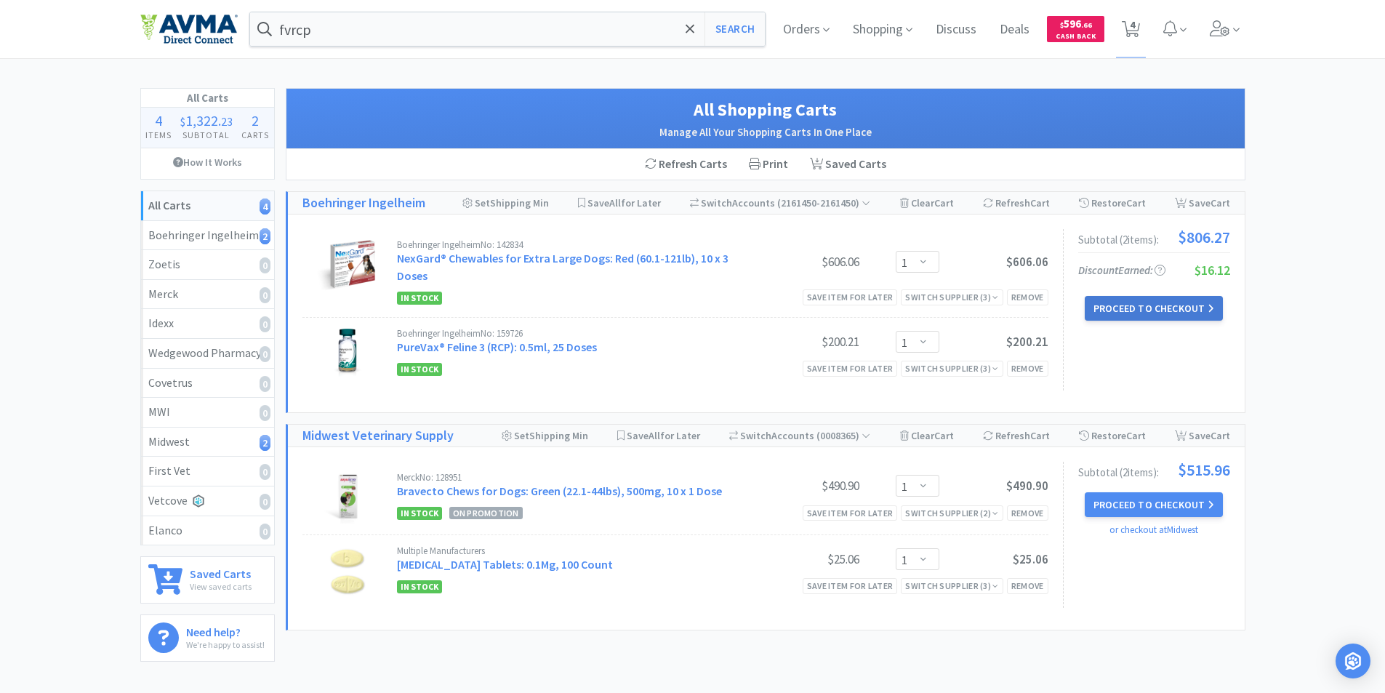
click at [1142, 310] on button "Proceed to Checkout" at bounding box center [1153, 308] width 138 height 25
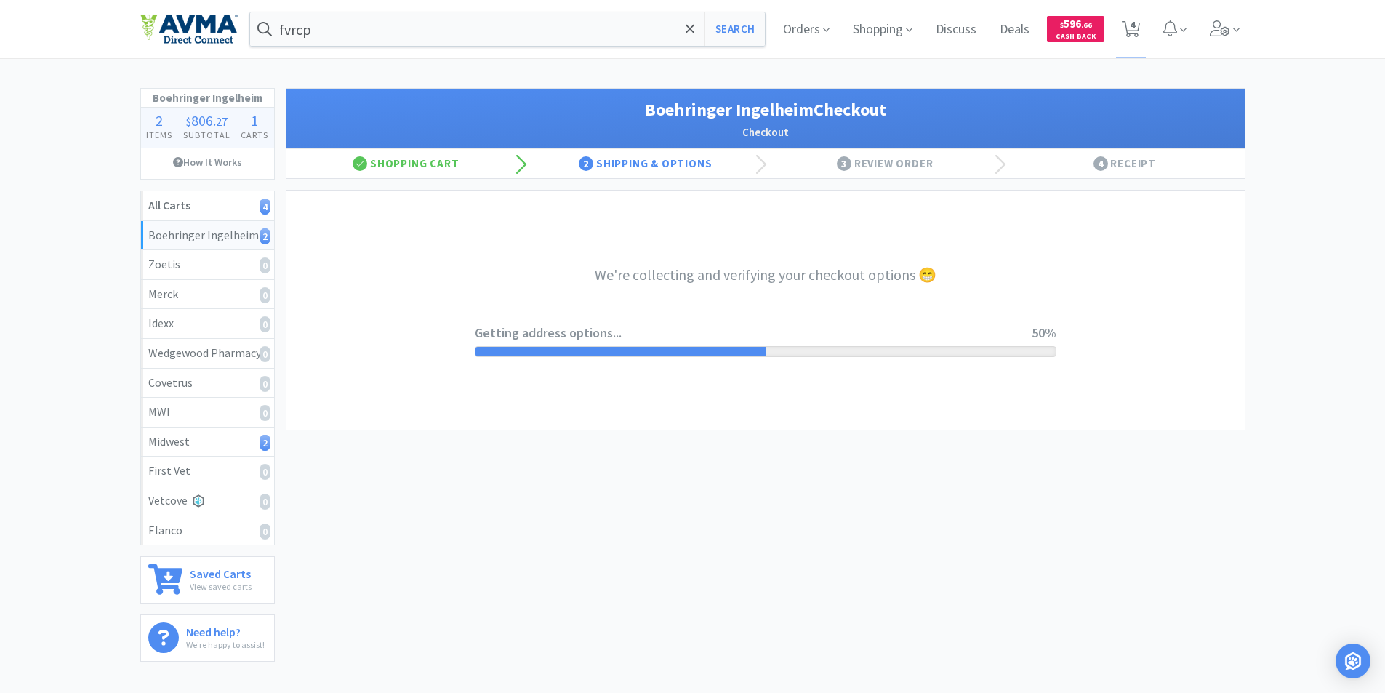
select select "invoice"
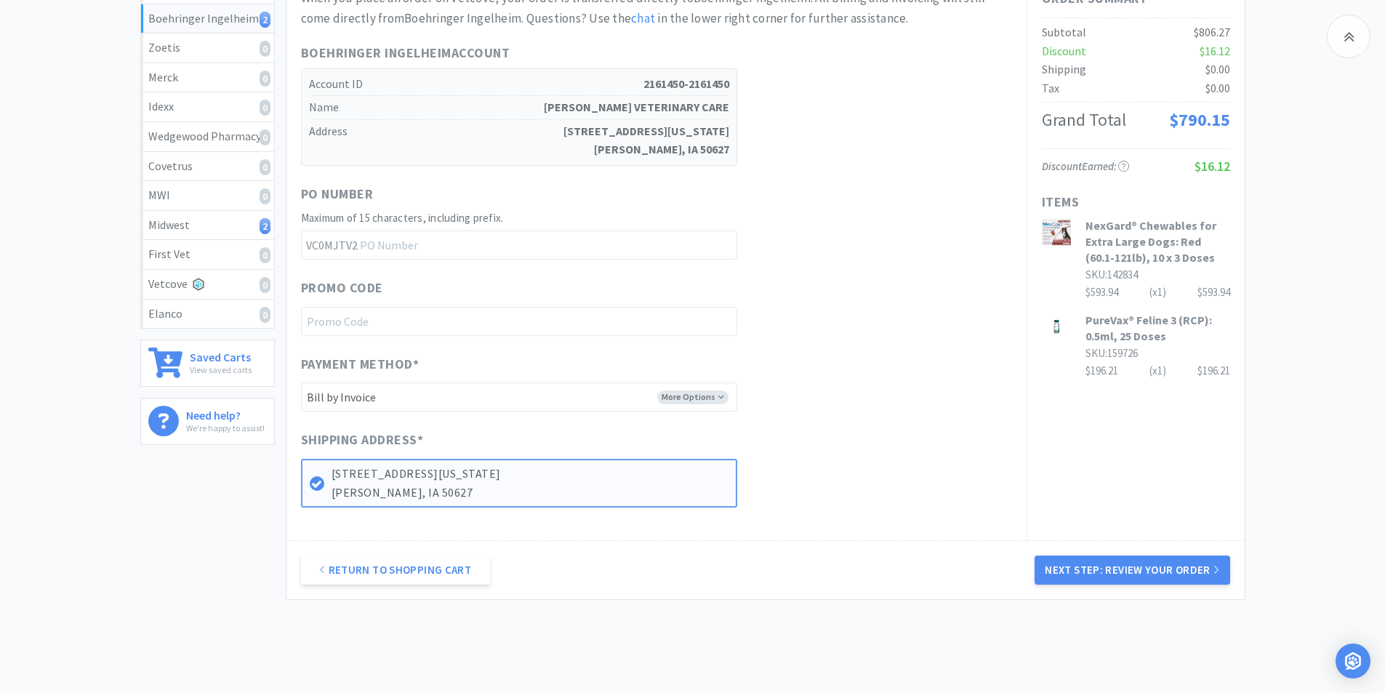
scroll to position [273, 0]
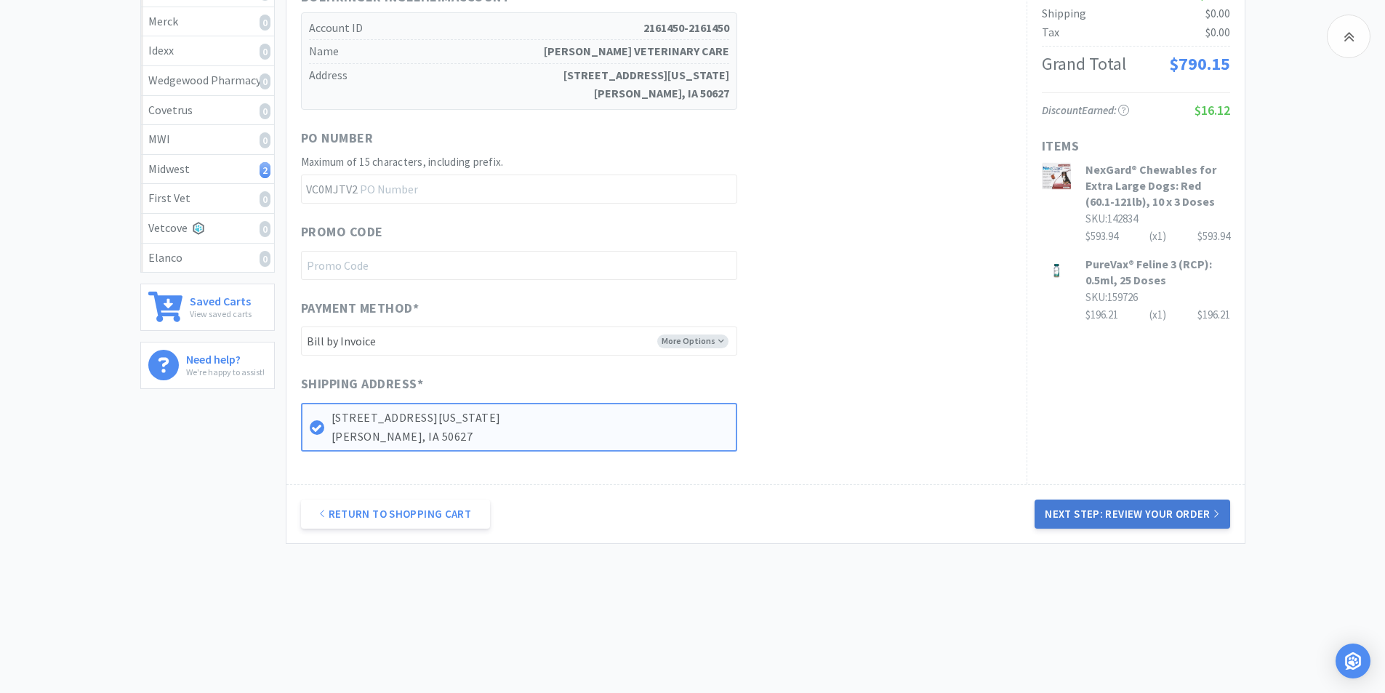
click at [1122, 514] on button "Next Step: Review Your Order" at bounding box center [1131, 513] width 195 height 29
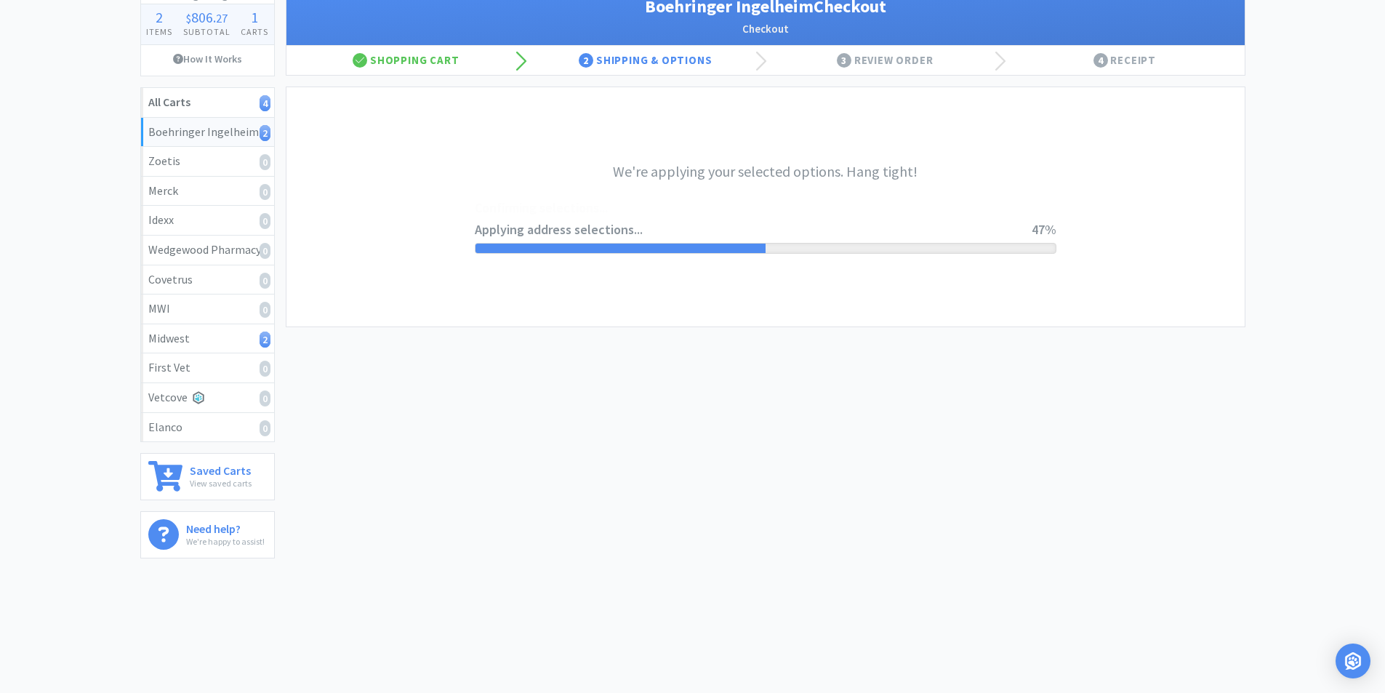
scroll to position [0, 0]
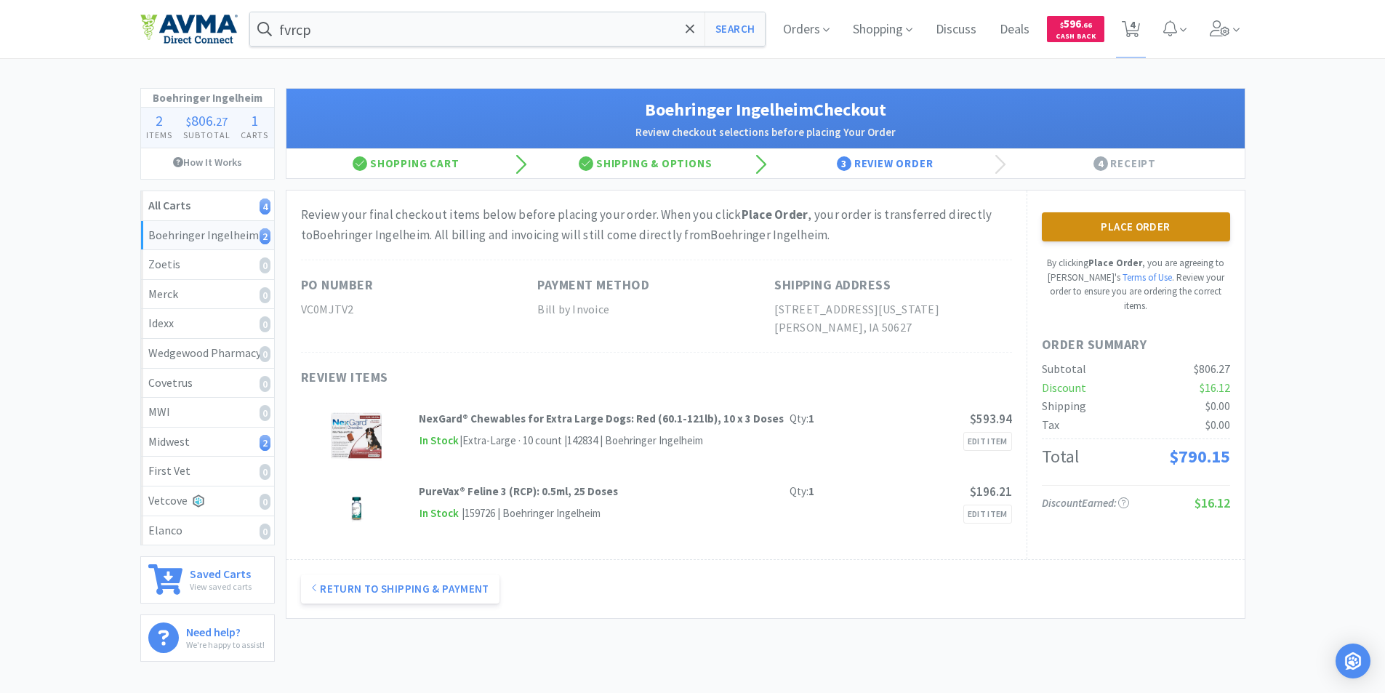
click at [1127, 225] on button "Place Order" at bounding box center [1136, 226] width 188 height 29
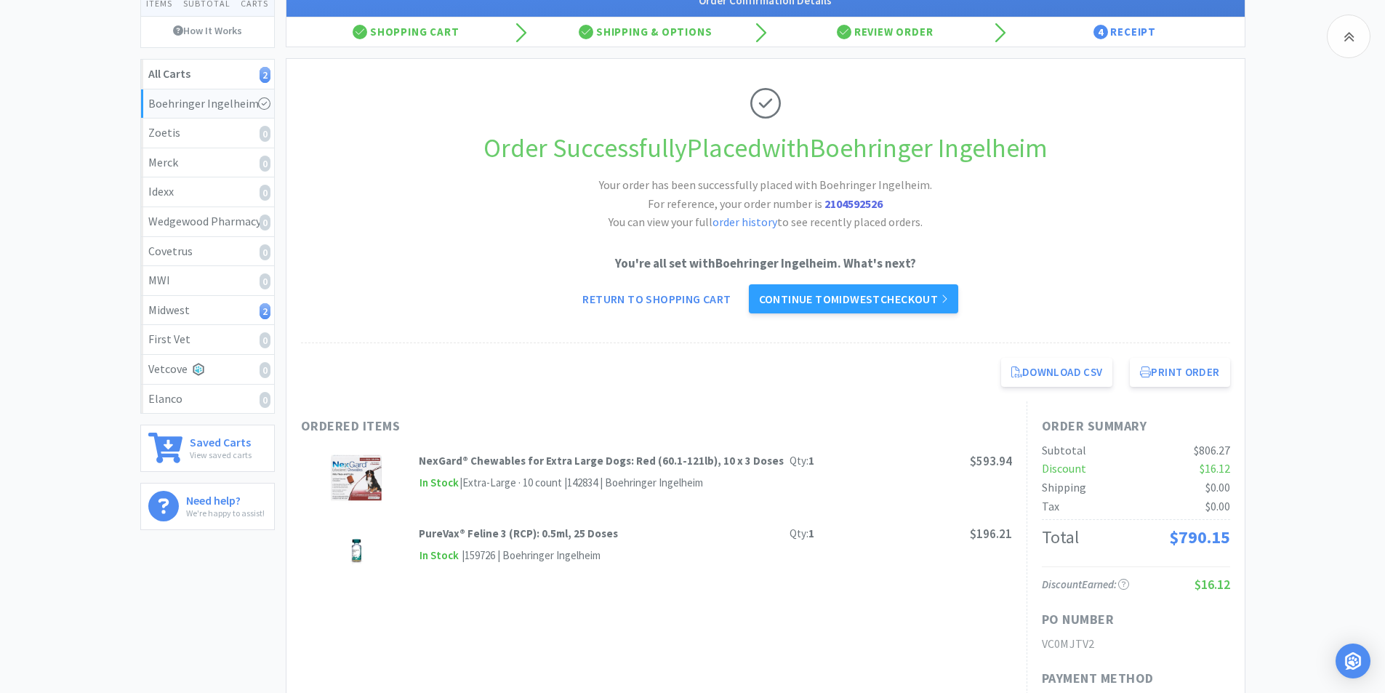
scroll to position [43, 0]
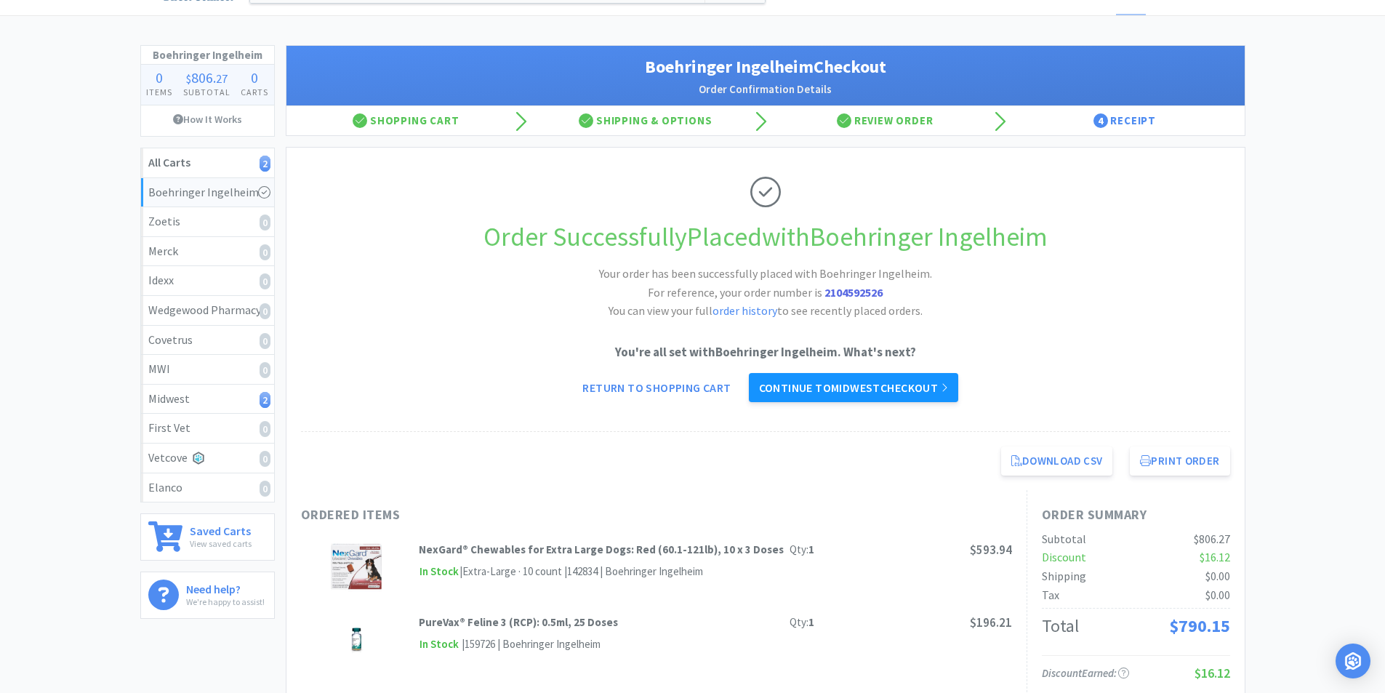
click at [818, 387] on link "Continue to Midwest checkout" at bounding box center [853, 387] width 209 height 29
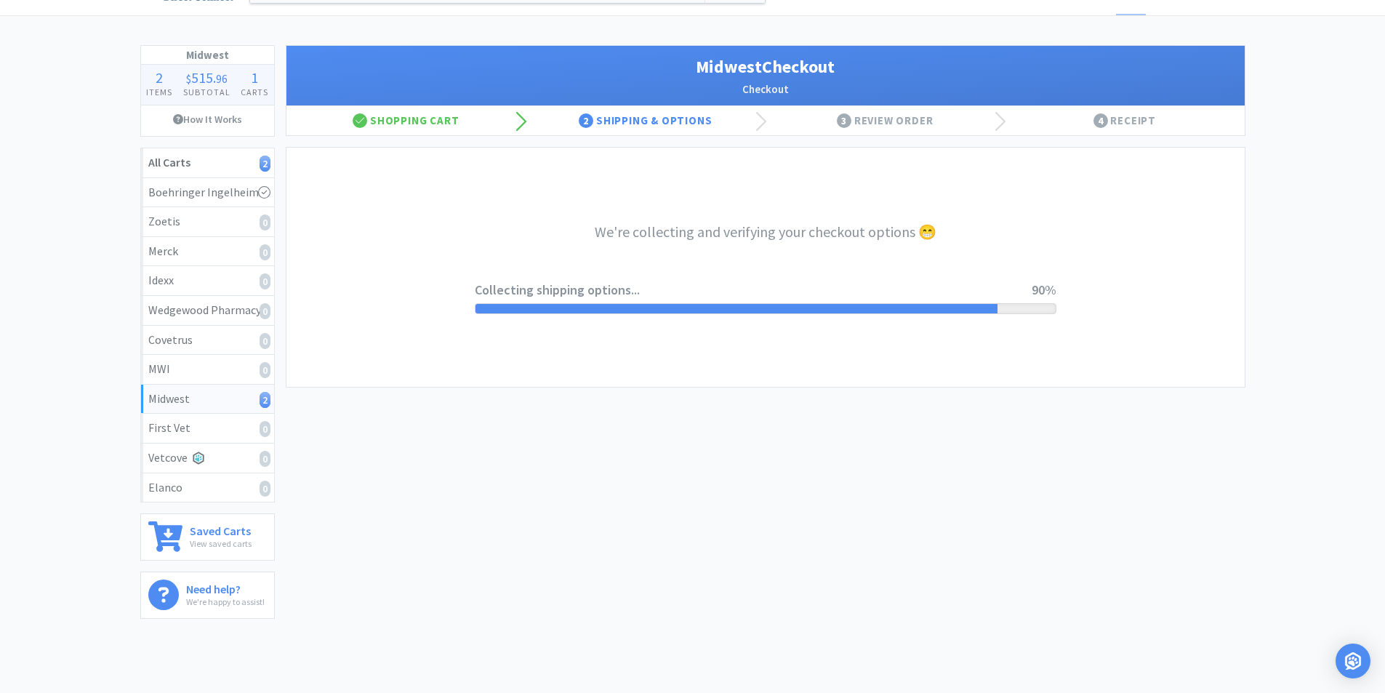
select select "0"
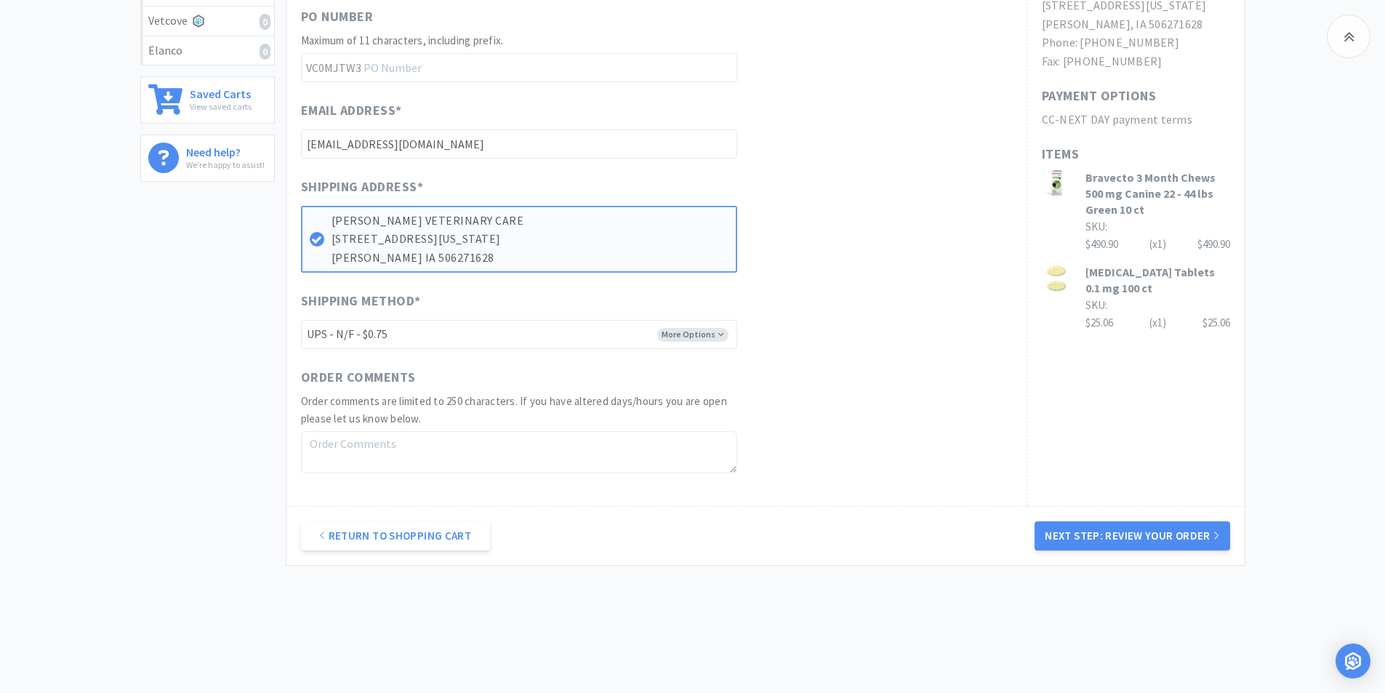
scroll to position [501, 0]
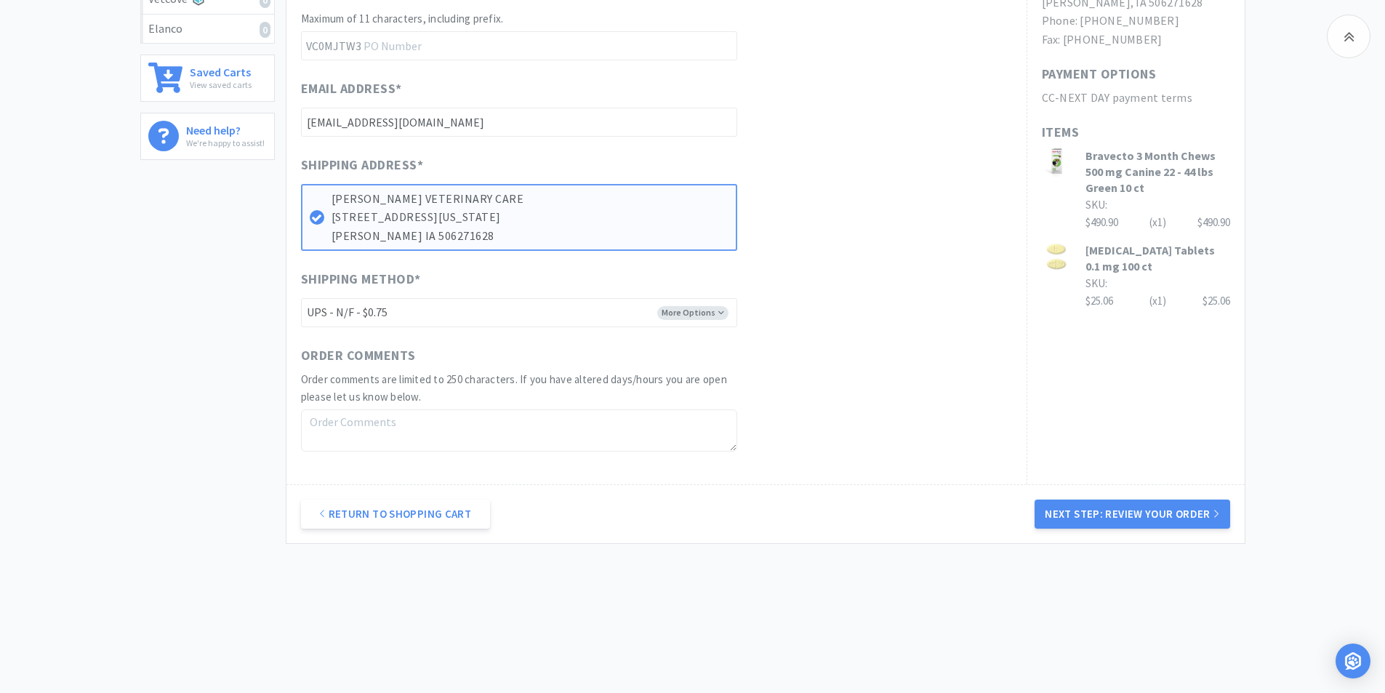
click at [1108, 513] on button "Next Step: Review Your Order" at bounding box center [1131, 513] width 195 height 29
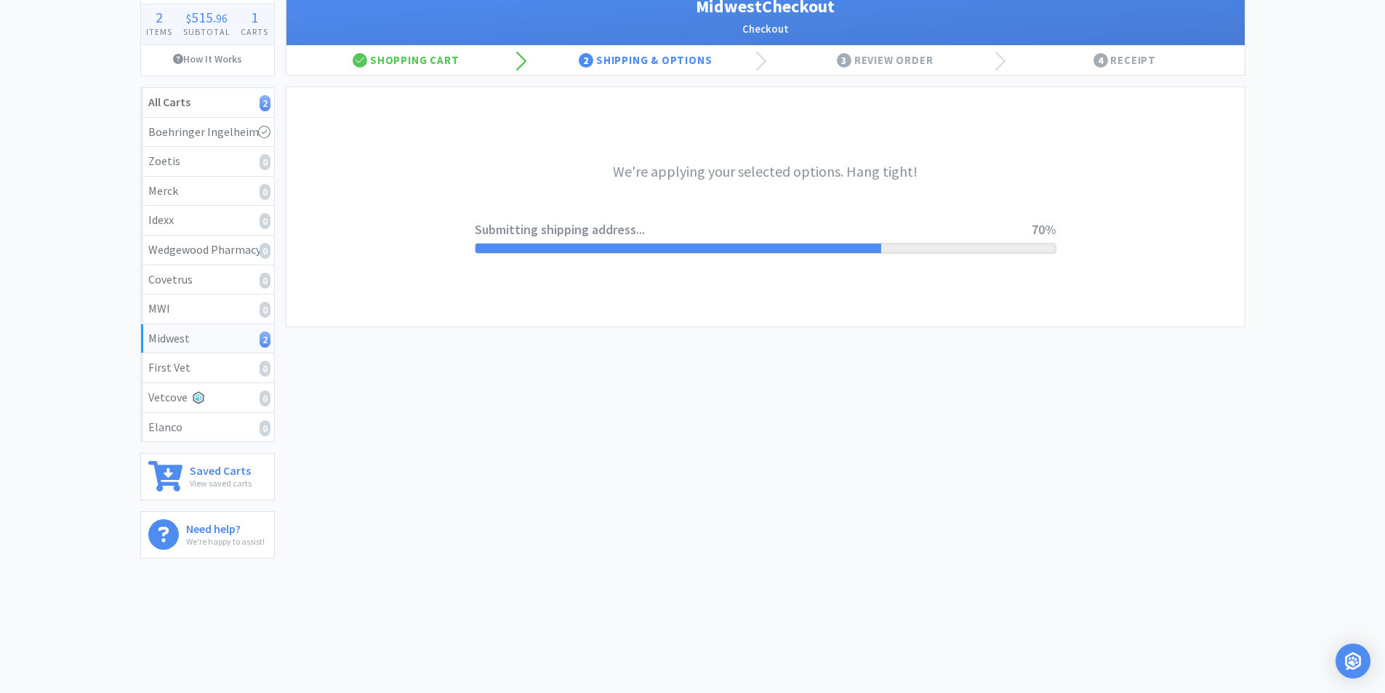
scroll to position [0, 0]
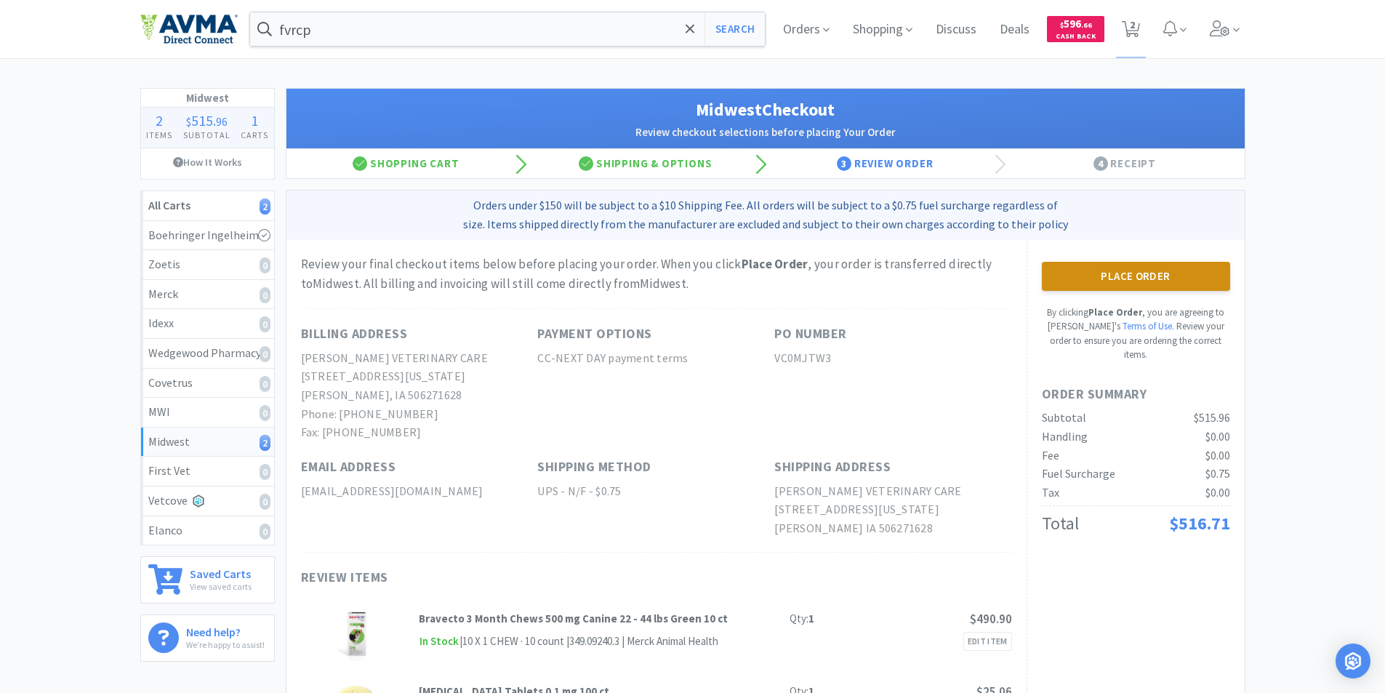
click at [1119, 275] on button "Place Order" at bounding box center [1136, 276] width 188 height 29
